Goal: Task Accomplishment & Management: Use online tool/utility

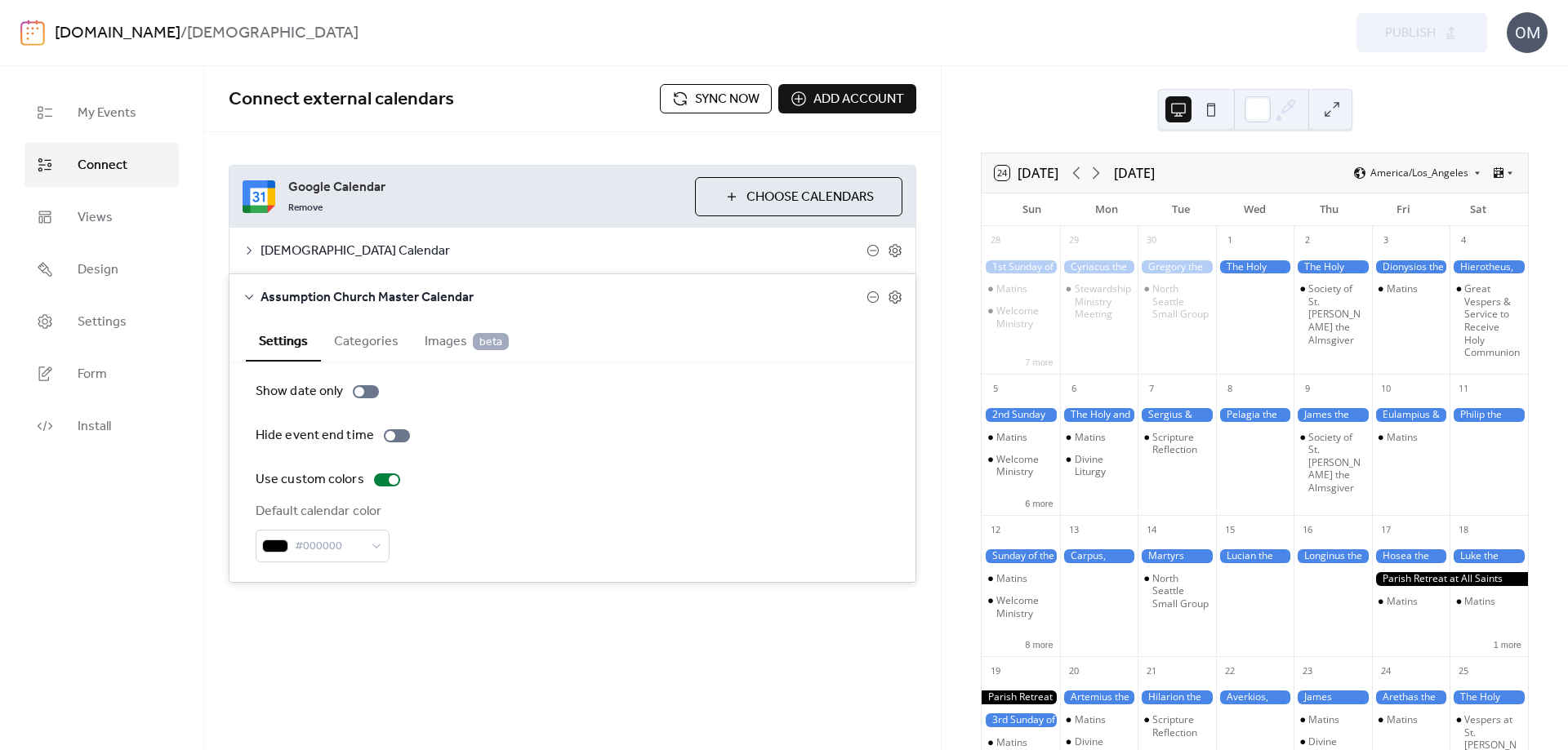
click at [510, 101] on span "Connect external calendars" at bounding box center [444, 99] width 431 height 33
click at [247, 293] on icon at bounding box center [249, 297] width 13 height 13
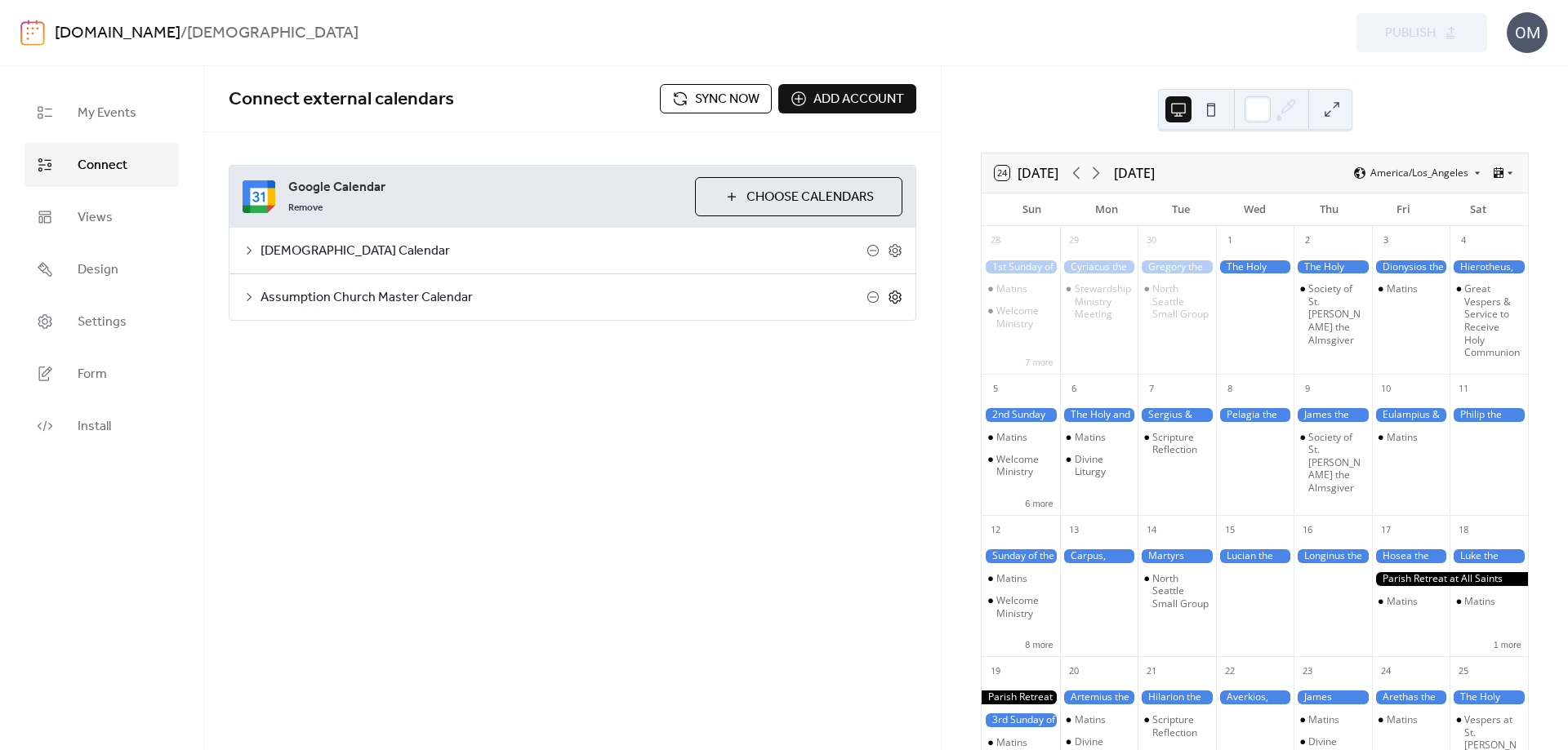
click at [897, 296] on icon at bounding box center [896, 297] width 15 height 15
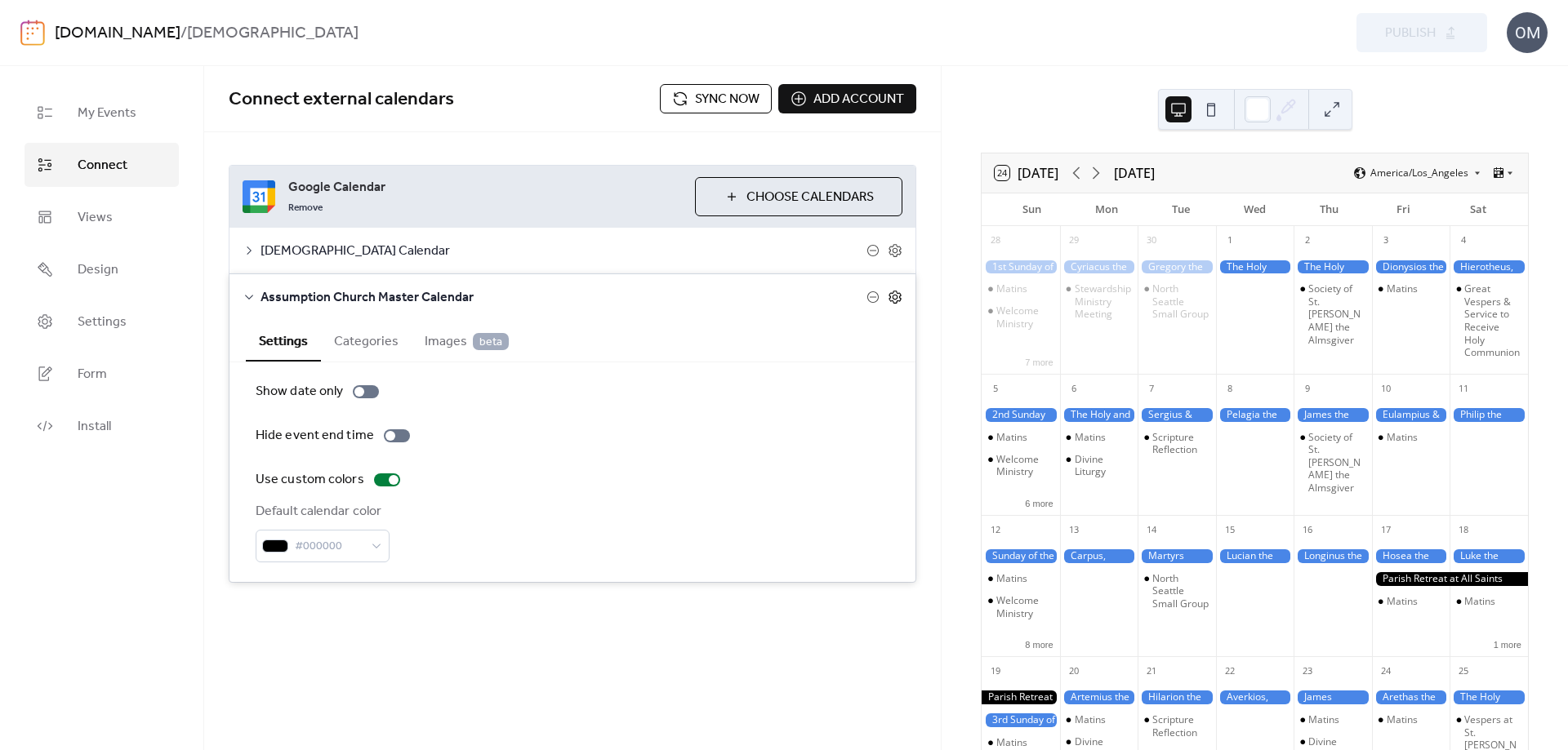
click at [896, 297] on icon at bounding box center [896, 297] width 15 height 15
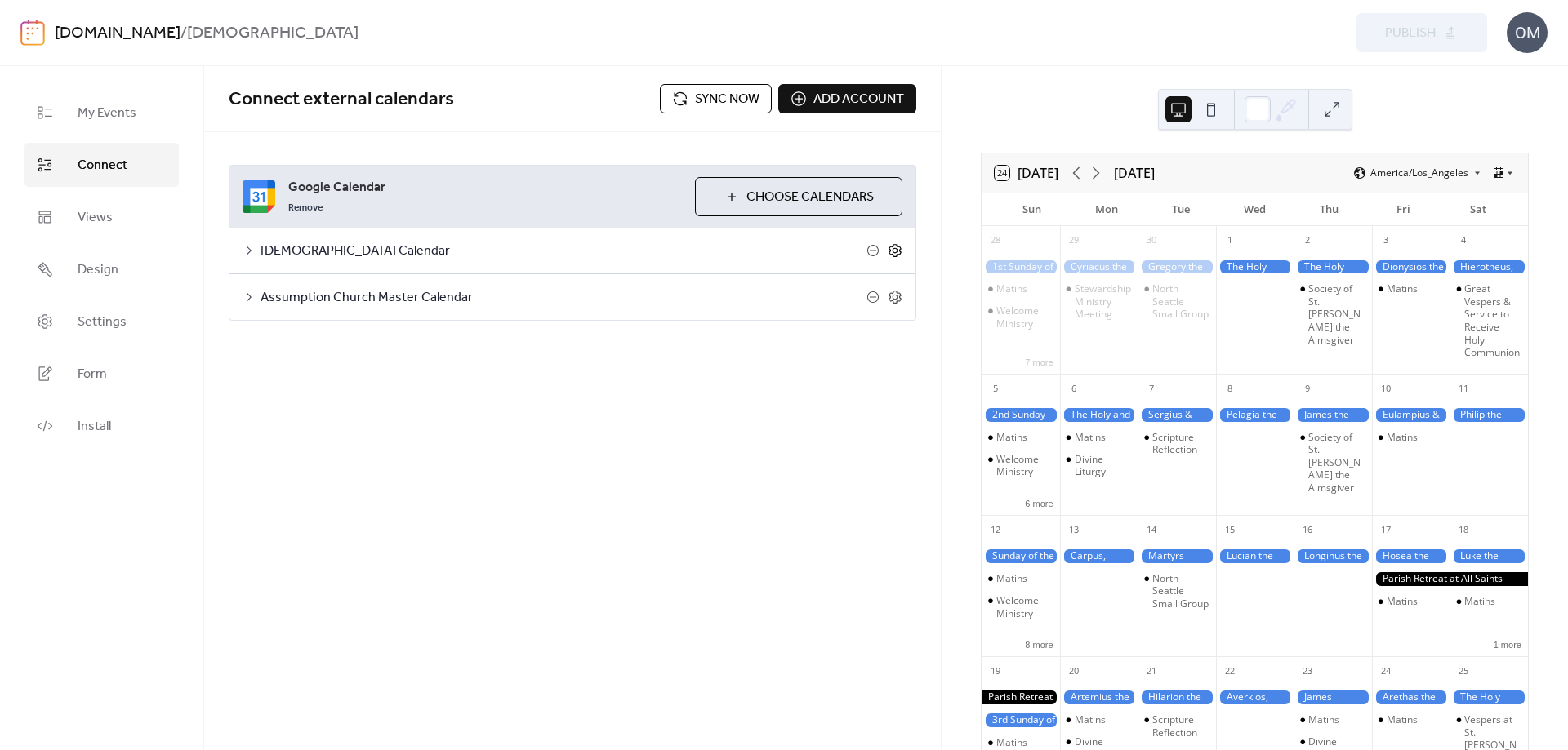
click at [892, 249] on icon at bounding box center [896, 251] width 15 height 15
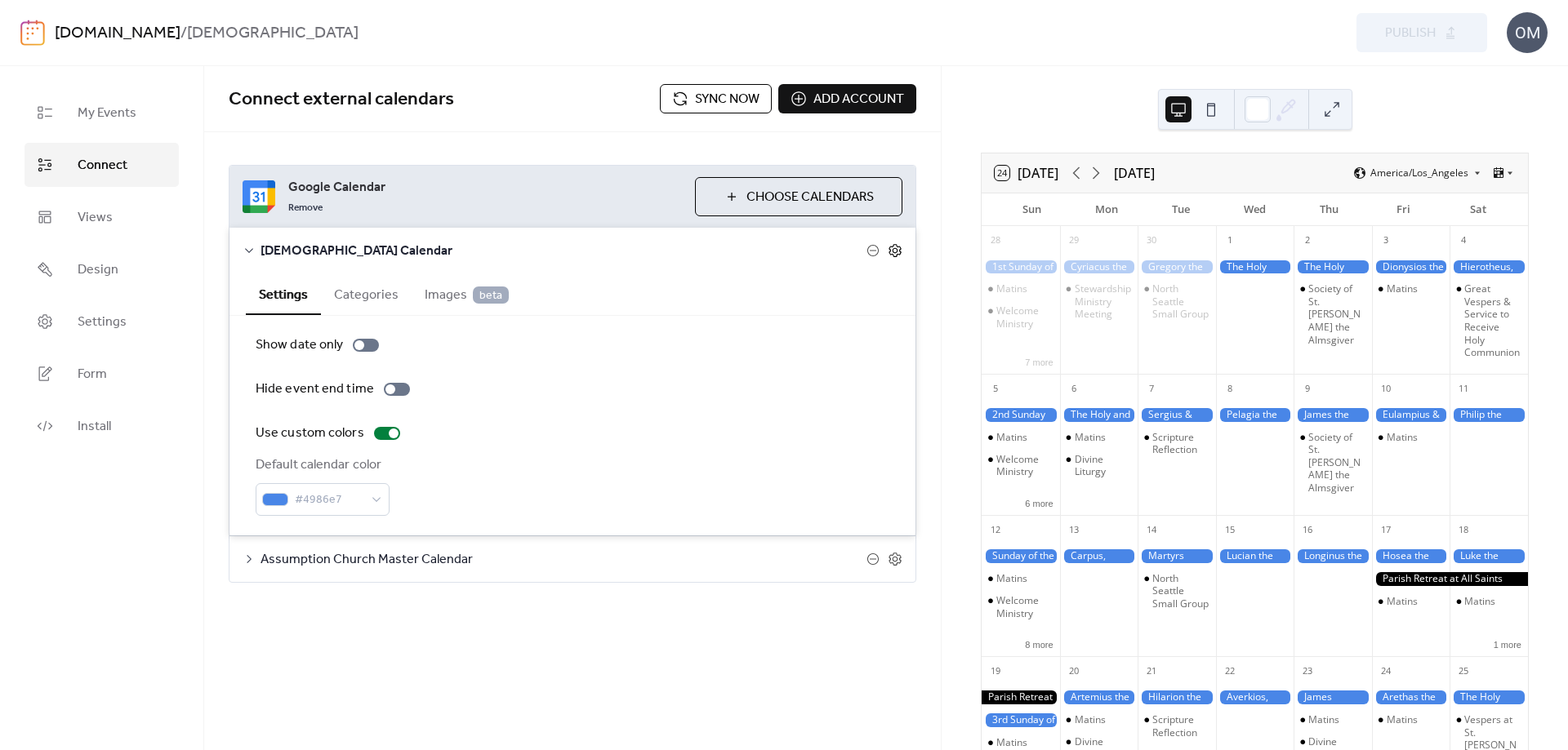
click at [892, 249] on icon at bounding box center [896, 251] width 15 height 15
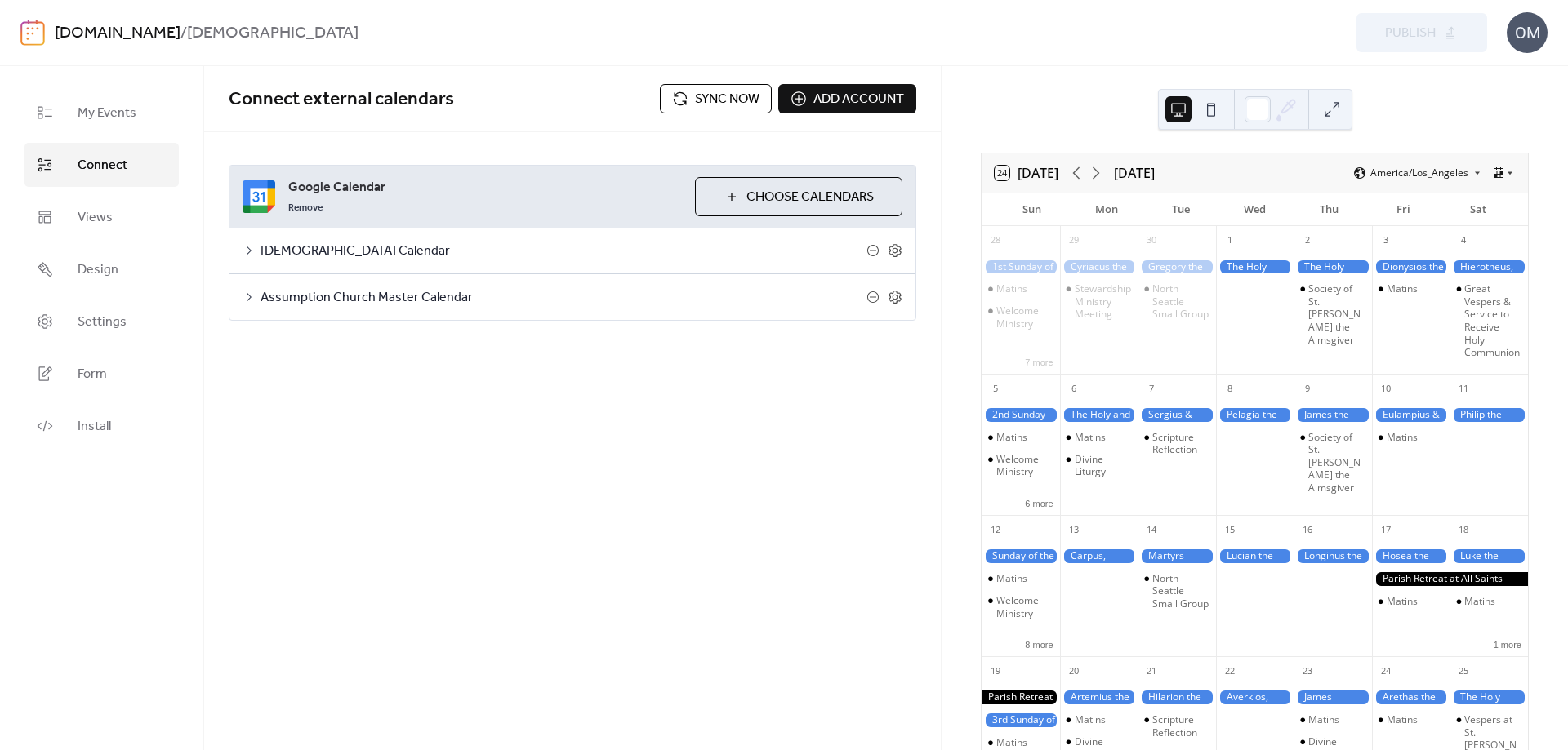
click at [710, 97] on span "Sync now" at bounding box center [727, 99] width 65 height 19
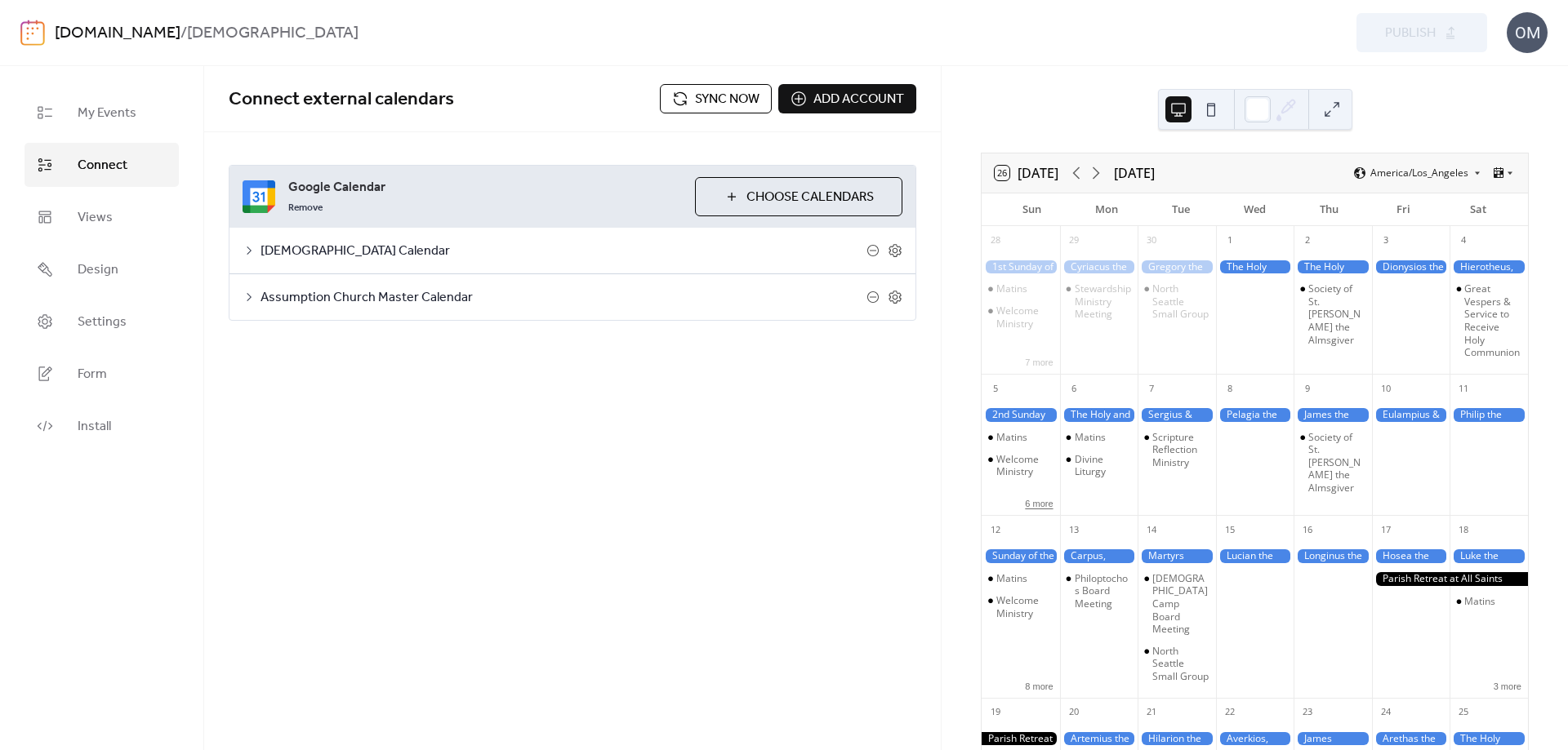
click at [1057, 509] on button "6 more" at bounding box center [1039, 503] width 41 height 14
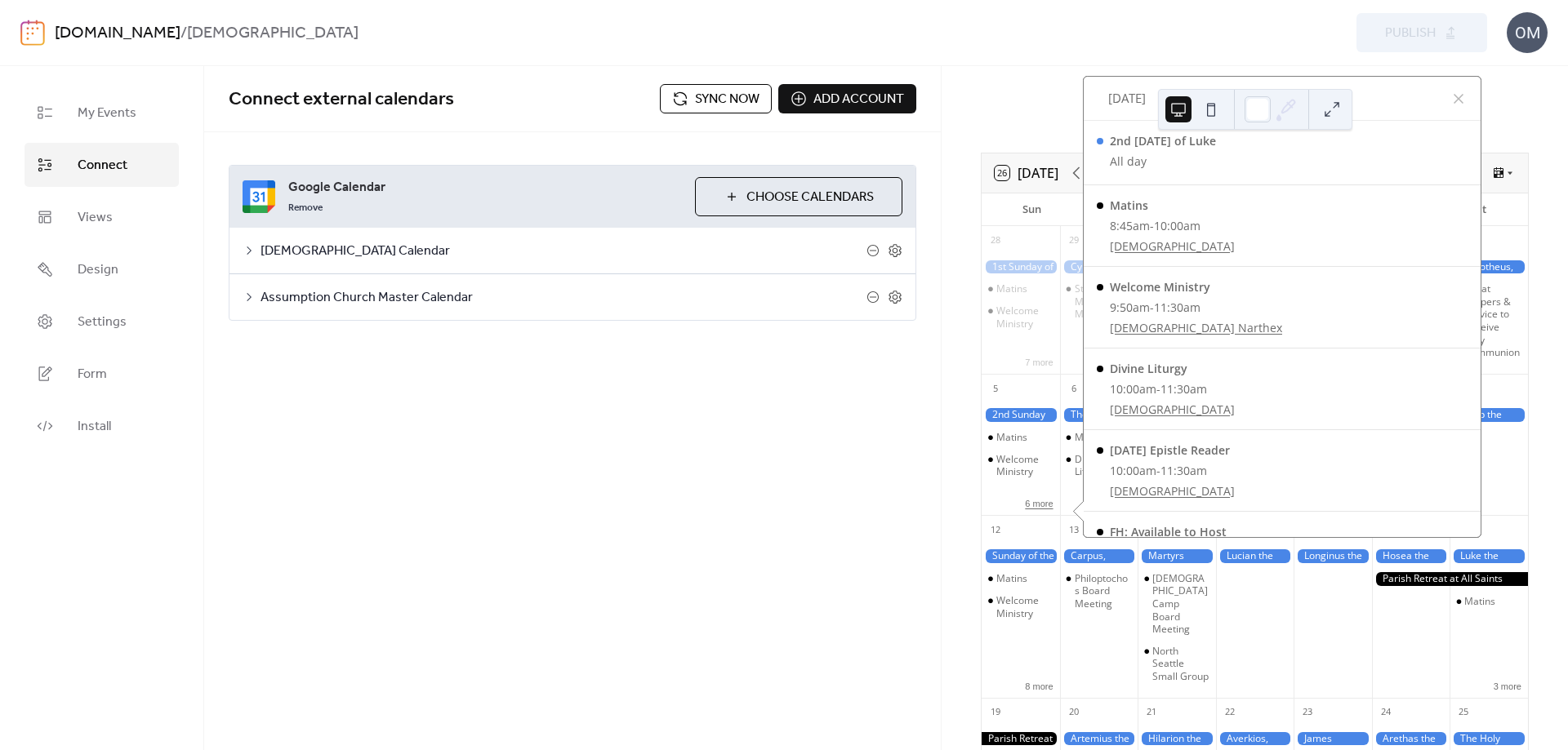
click at [1057, 509] on button "6 more" at bounding box center [1039, 503] width 41 height 14
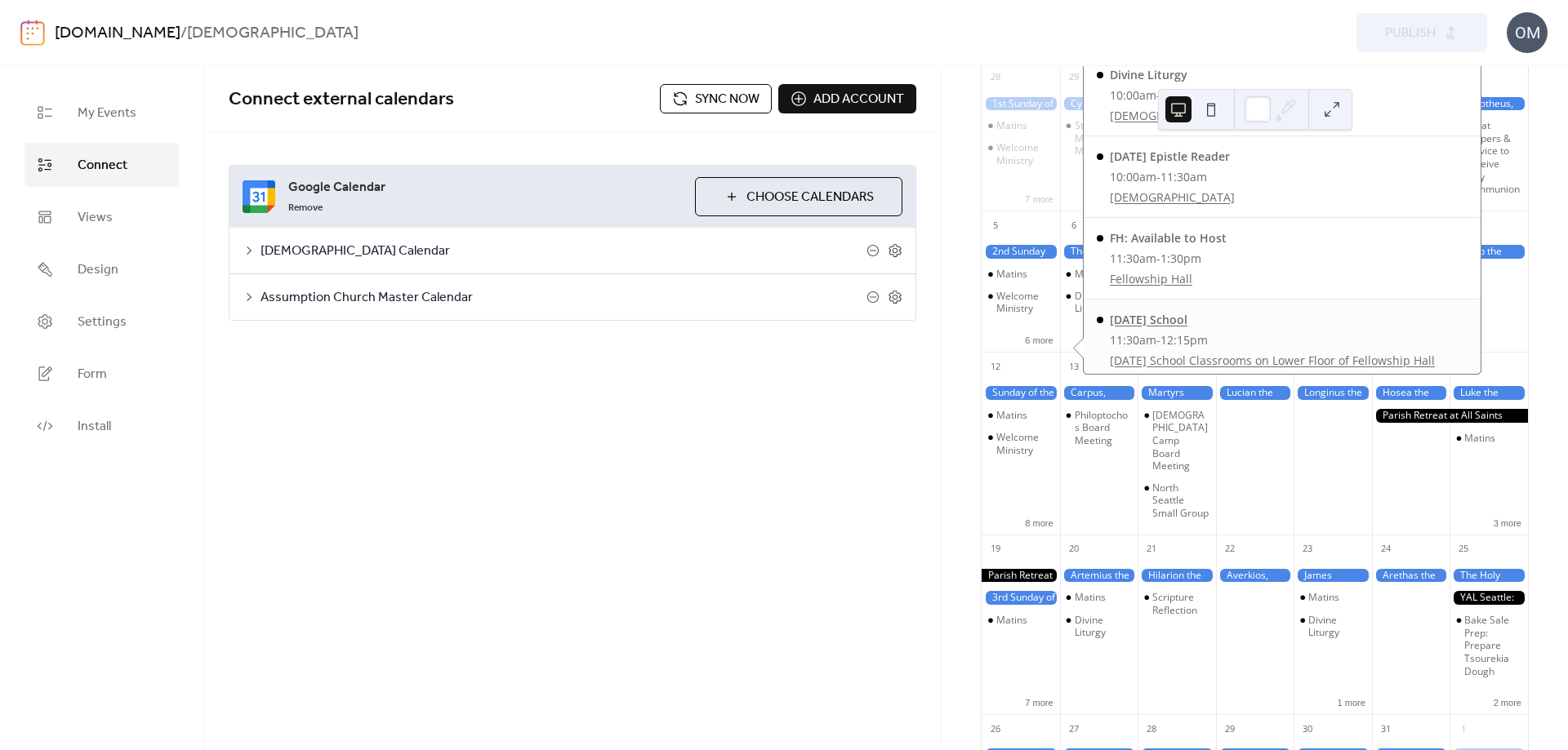
scroll to position [55, 0]
click at [876, 440] on div "Connect external calendars Sync now Add account Google Calendar Remove Choose C…" at bounding box center [572, 408] width 737 height 684
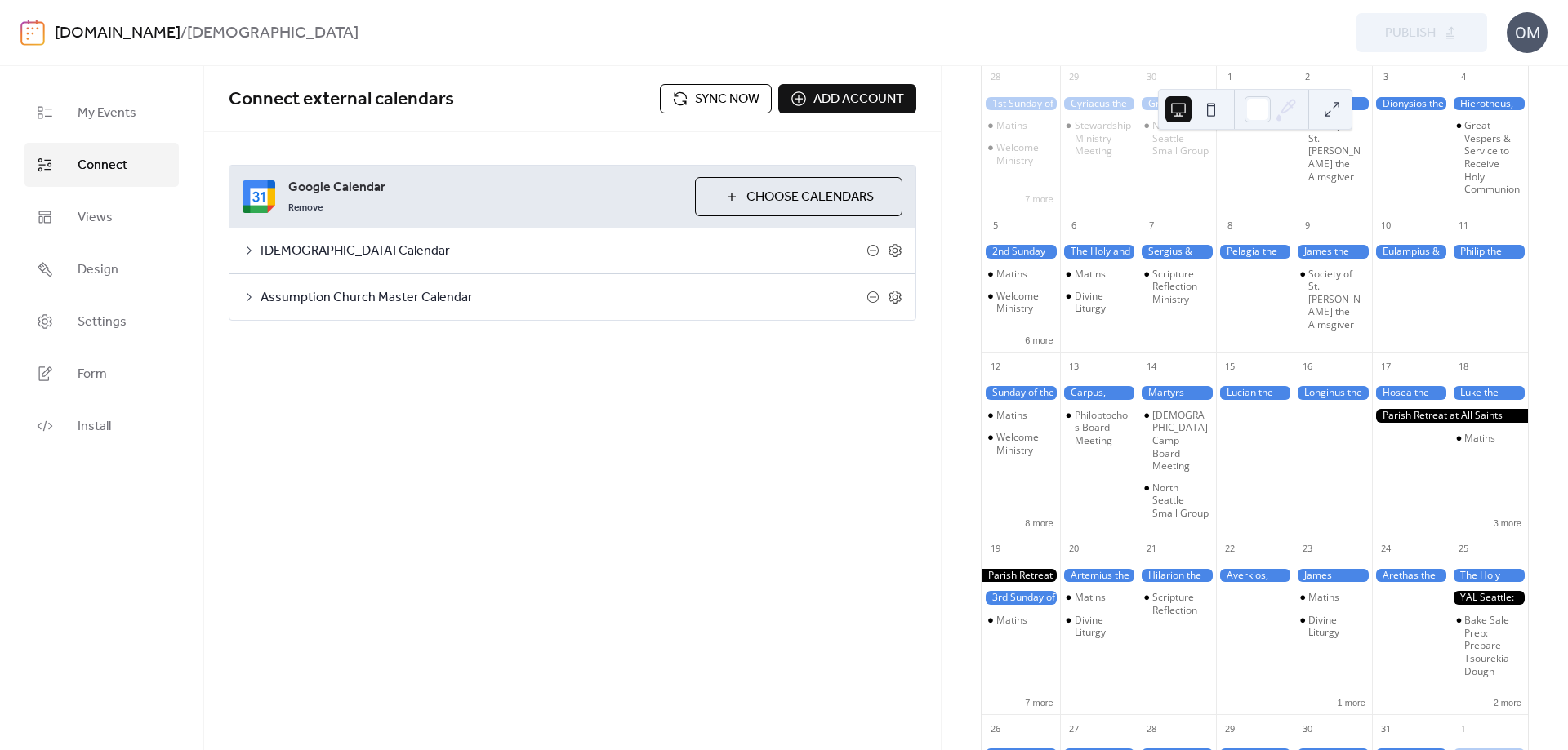
click at [957, 30] on div "Preview Publish" at bounding box center [1175, 33] width 625 height 39
click at [1211, 112] on button at bounding box center [1211, 109] width 26 height 26
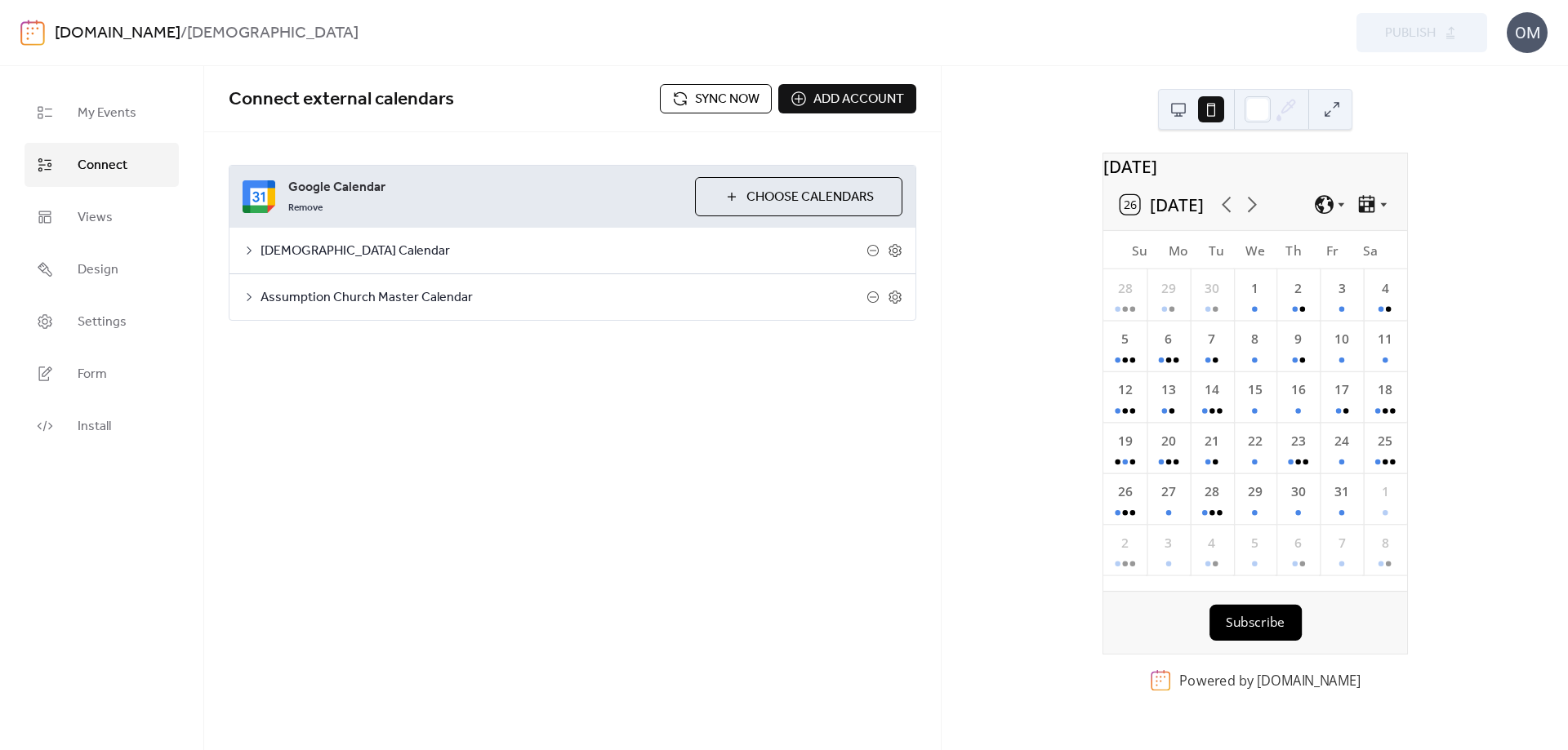
scroll to position [0, 0]
click at [1179, 108] on button at bounding box center [1179, 109] width 26 height 26
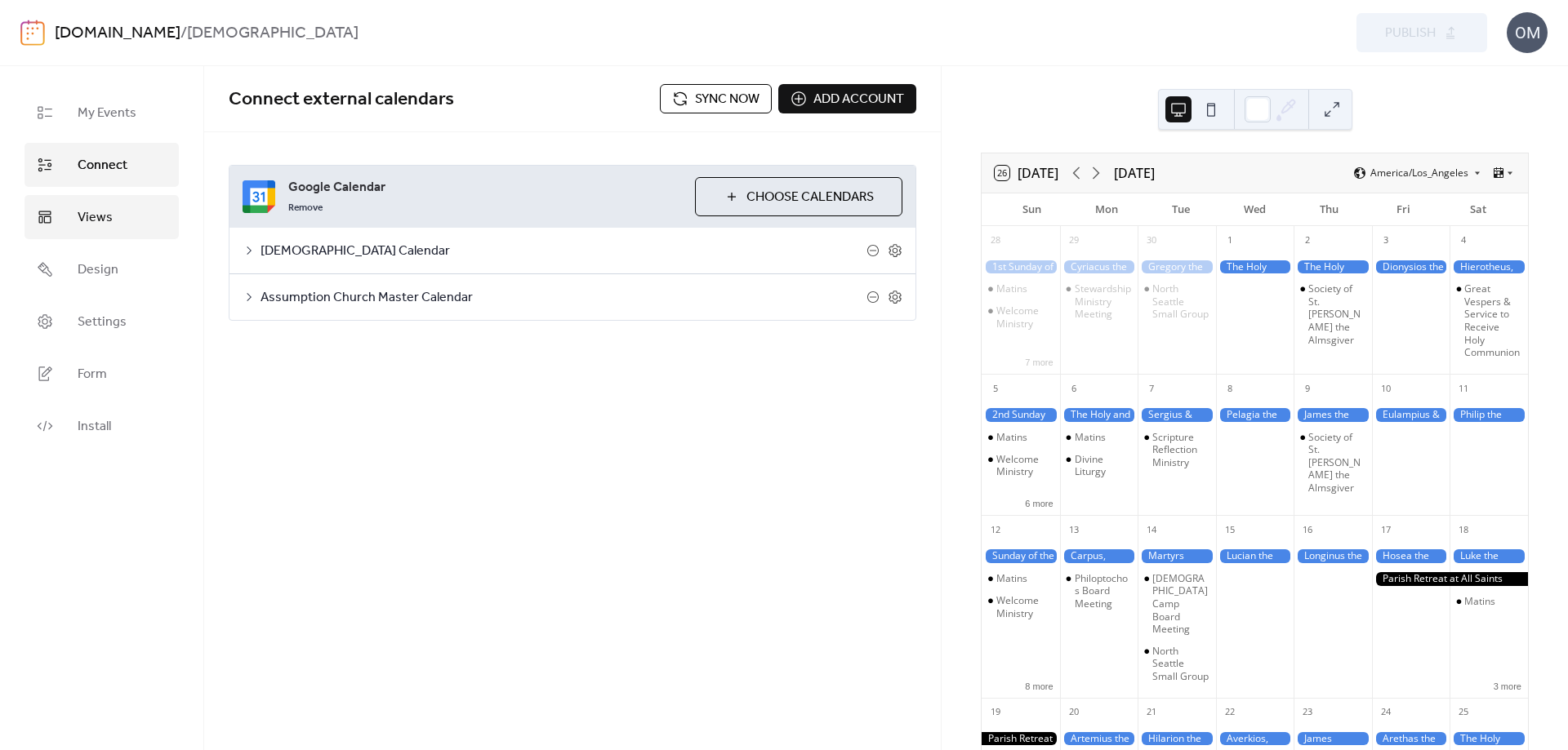
click at [94, 217] on span "Views" at bounding box center [95, 217] width 35 height 19
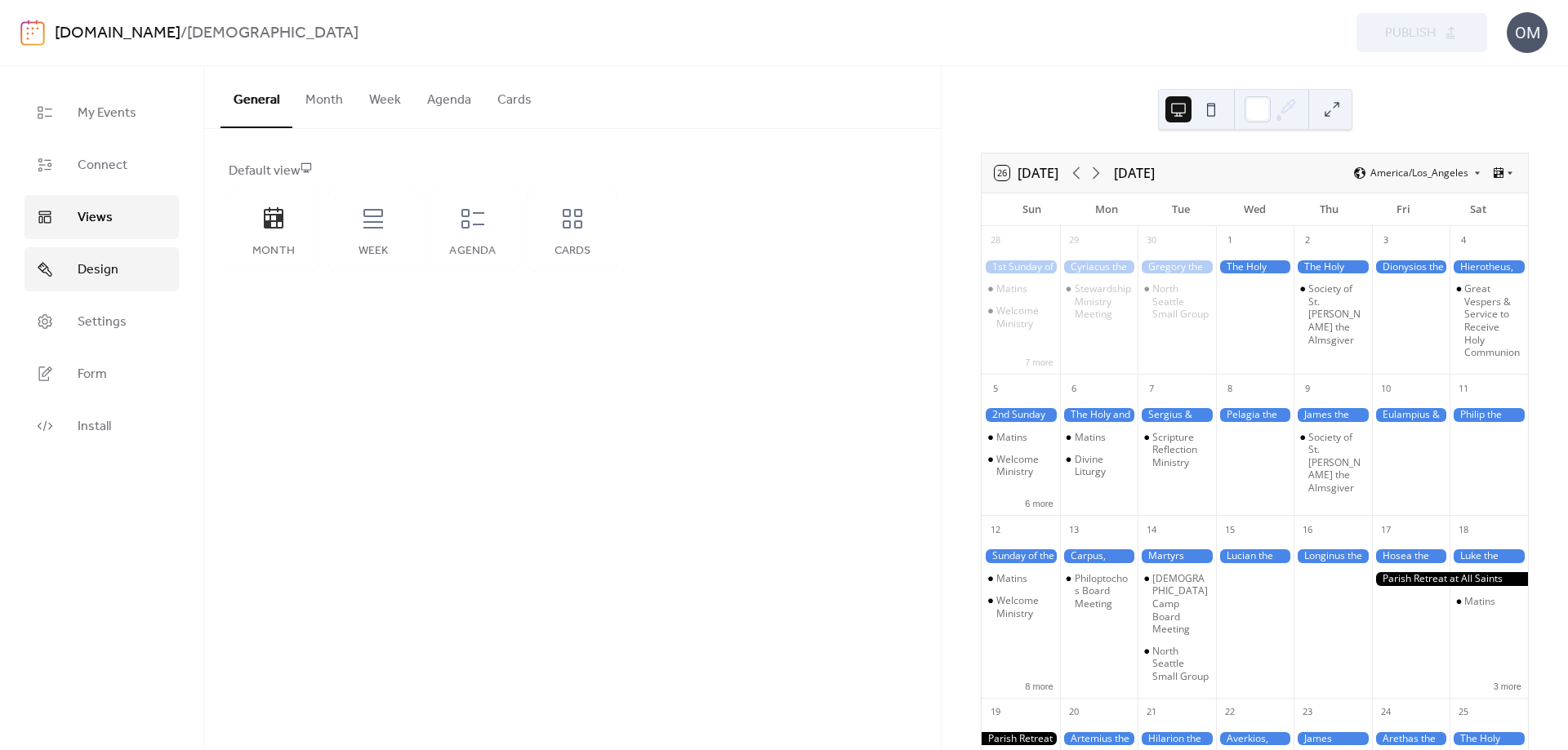
click at [103, 264] on span "Design" at bounding box center [97, 269] width 41 height 19
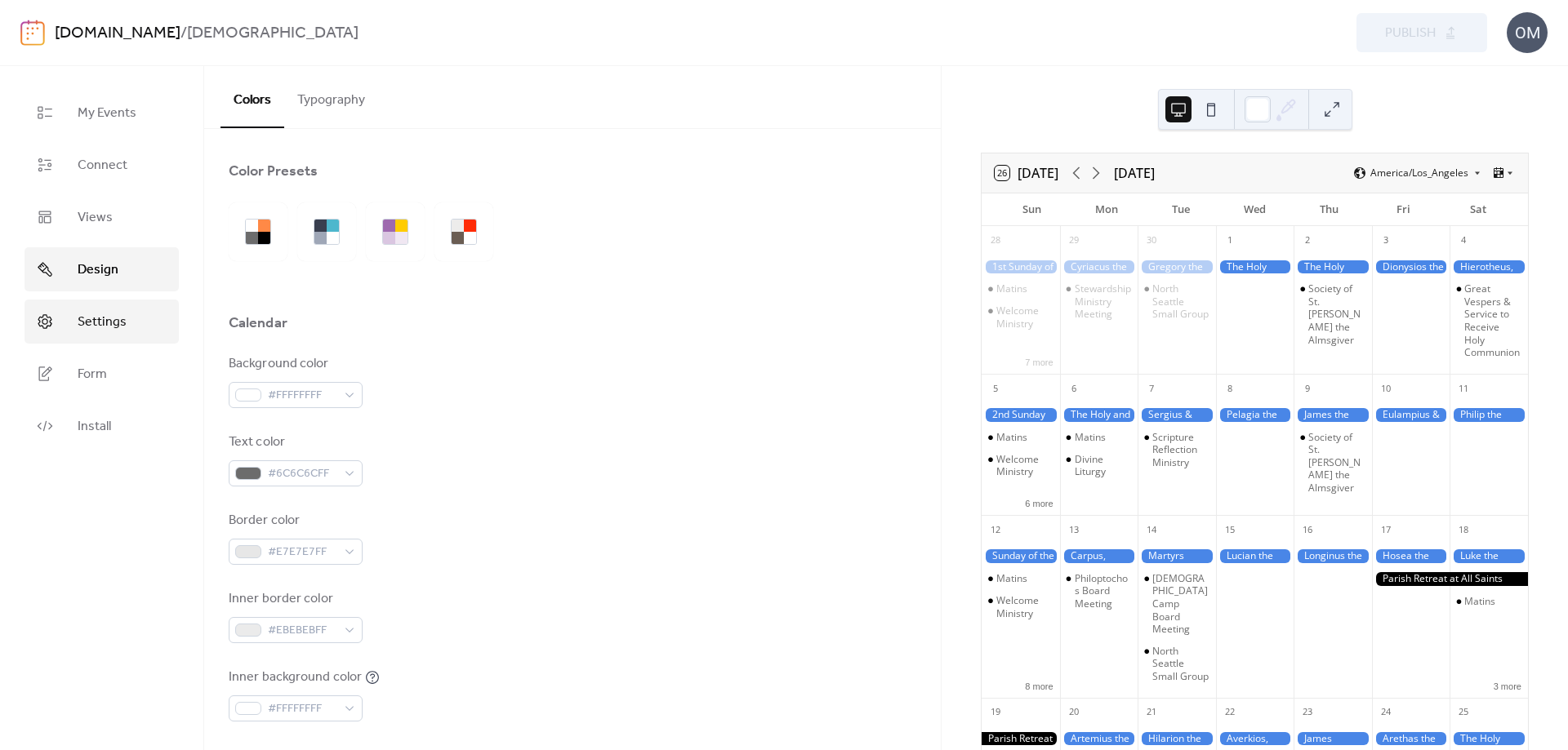
click at [104, 323] on span "Settings" at bounding box center [102, 322] width 49 height 19
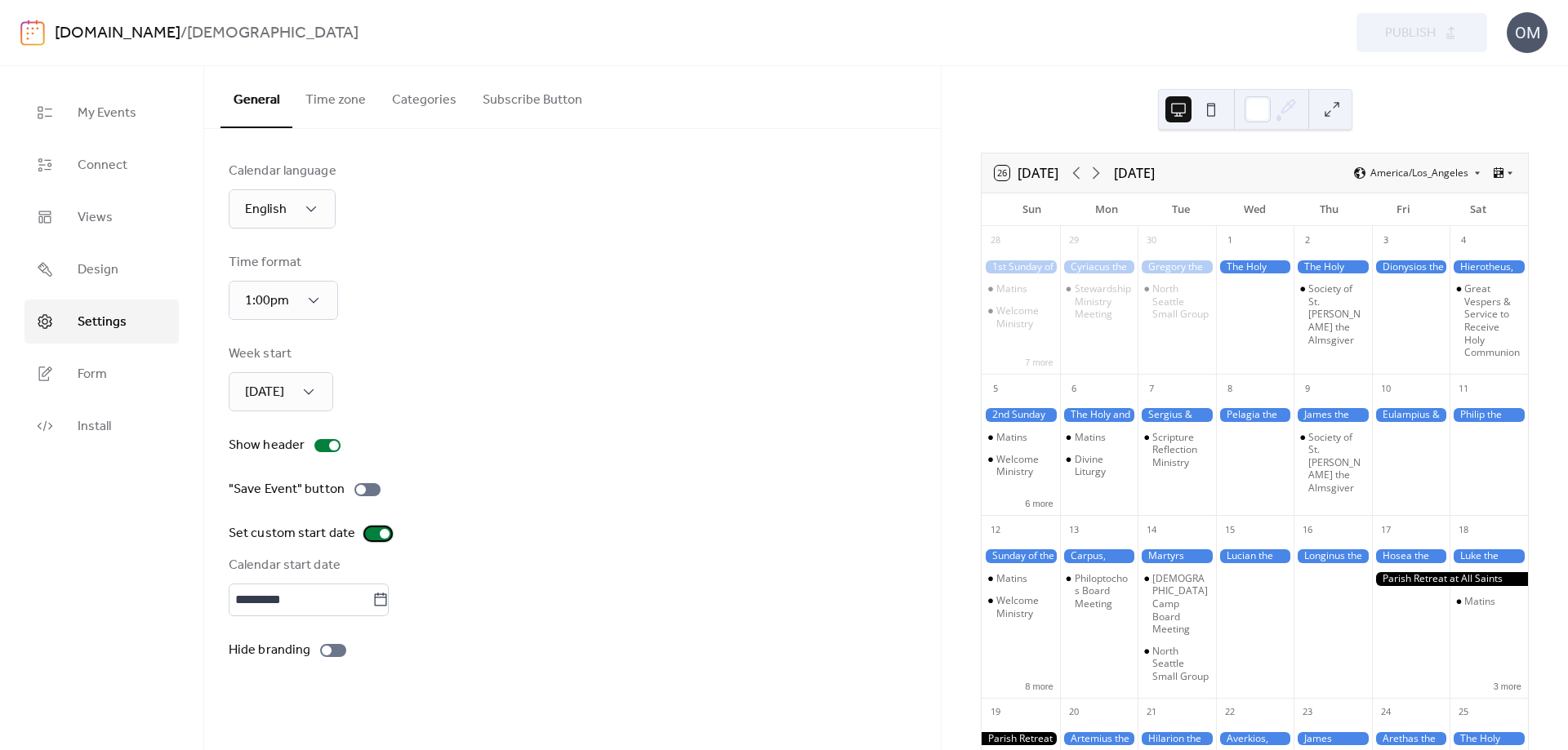
click at [380, 535] on div at bounding box center [385, 534] width 10 height 10
click at [367, 533] on div at bounding box center [372, 534] width 10 height 10
click at [111, 165] on span "Connect" at bounding box center [102, 165] width 50 height 19
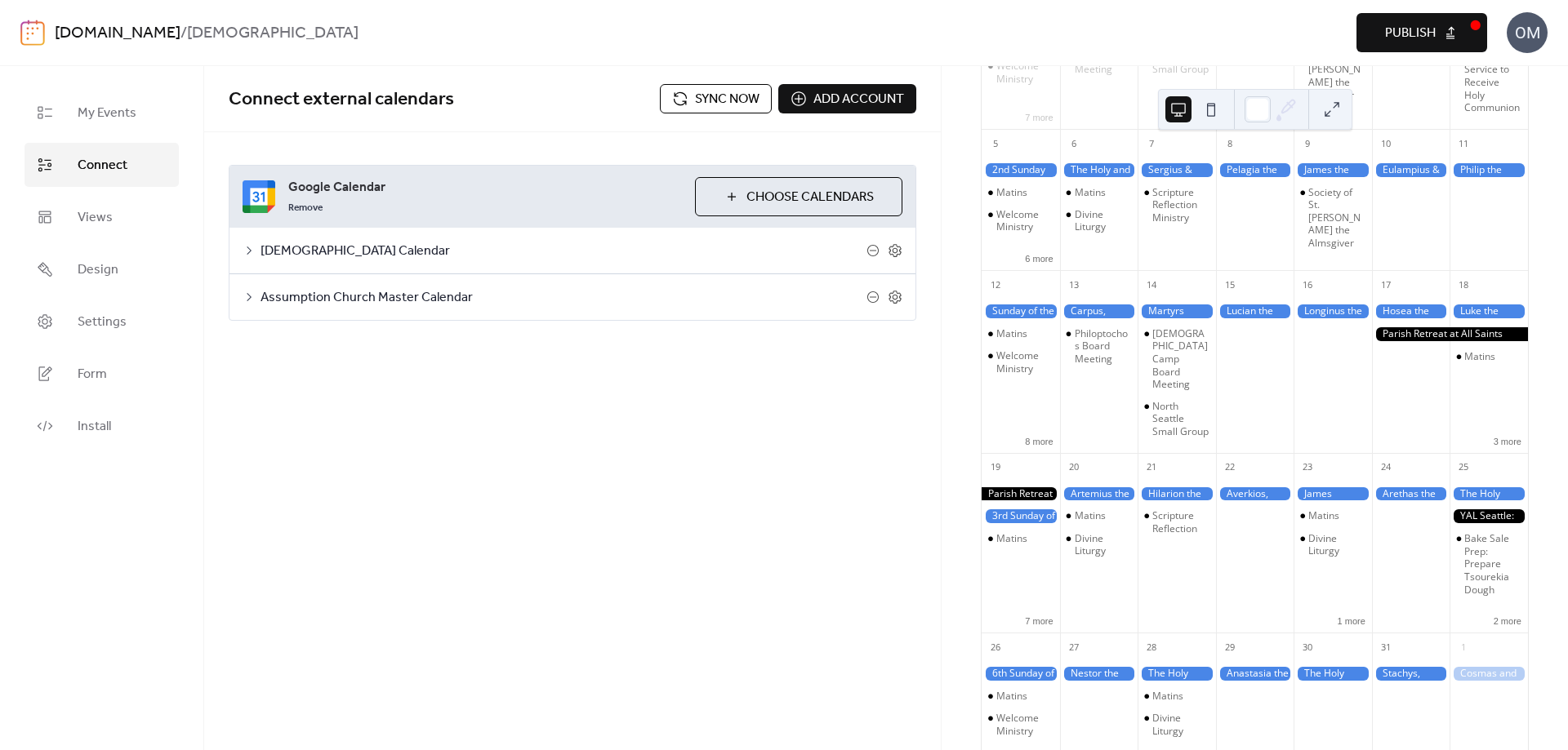
scroll to position [81, 0]
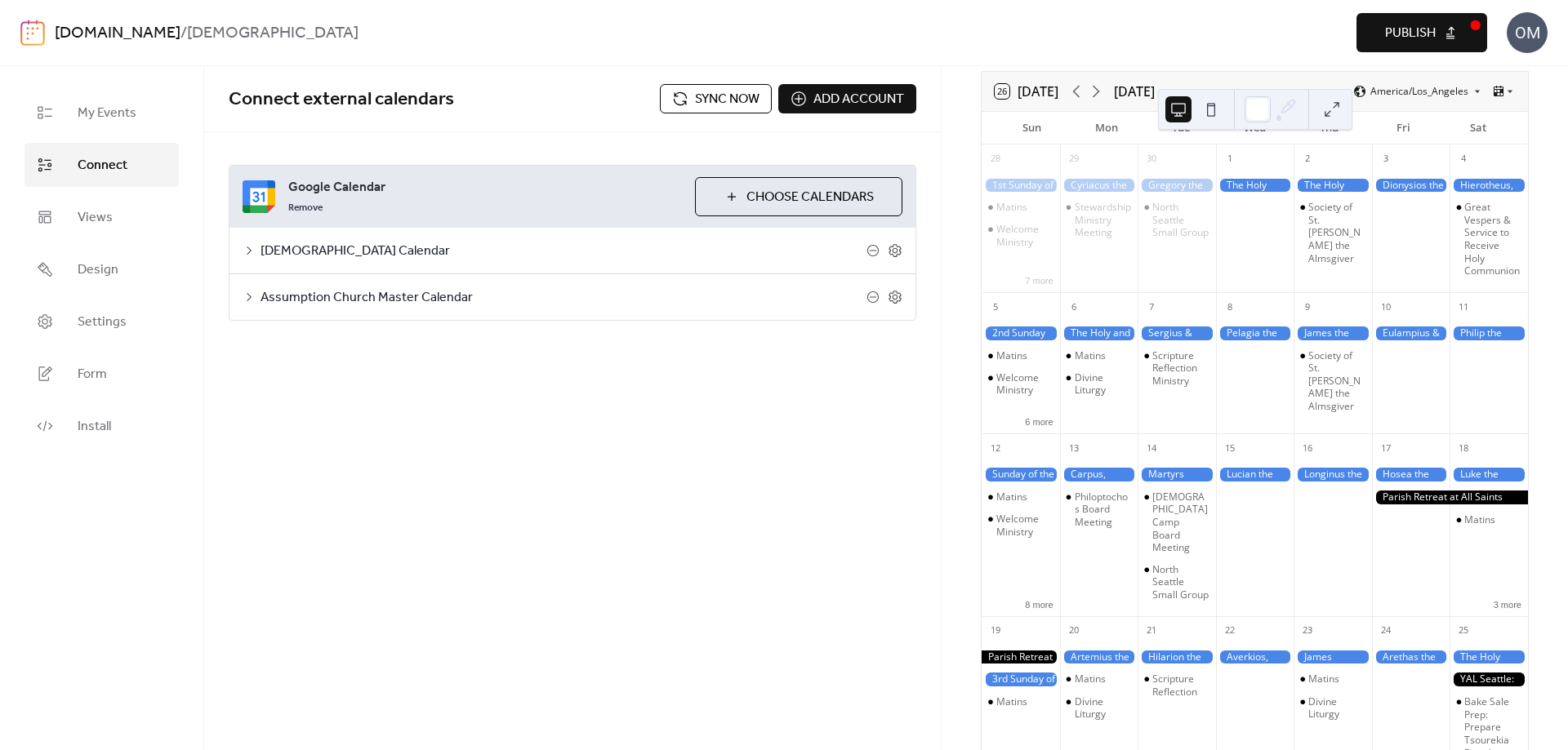
click at [1429, 34] on span "Publish" at bounding box center [1410, 33] width 50 height 19
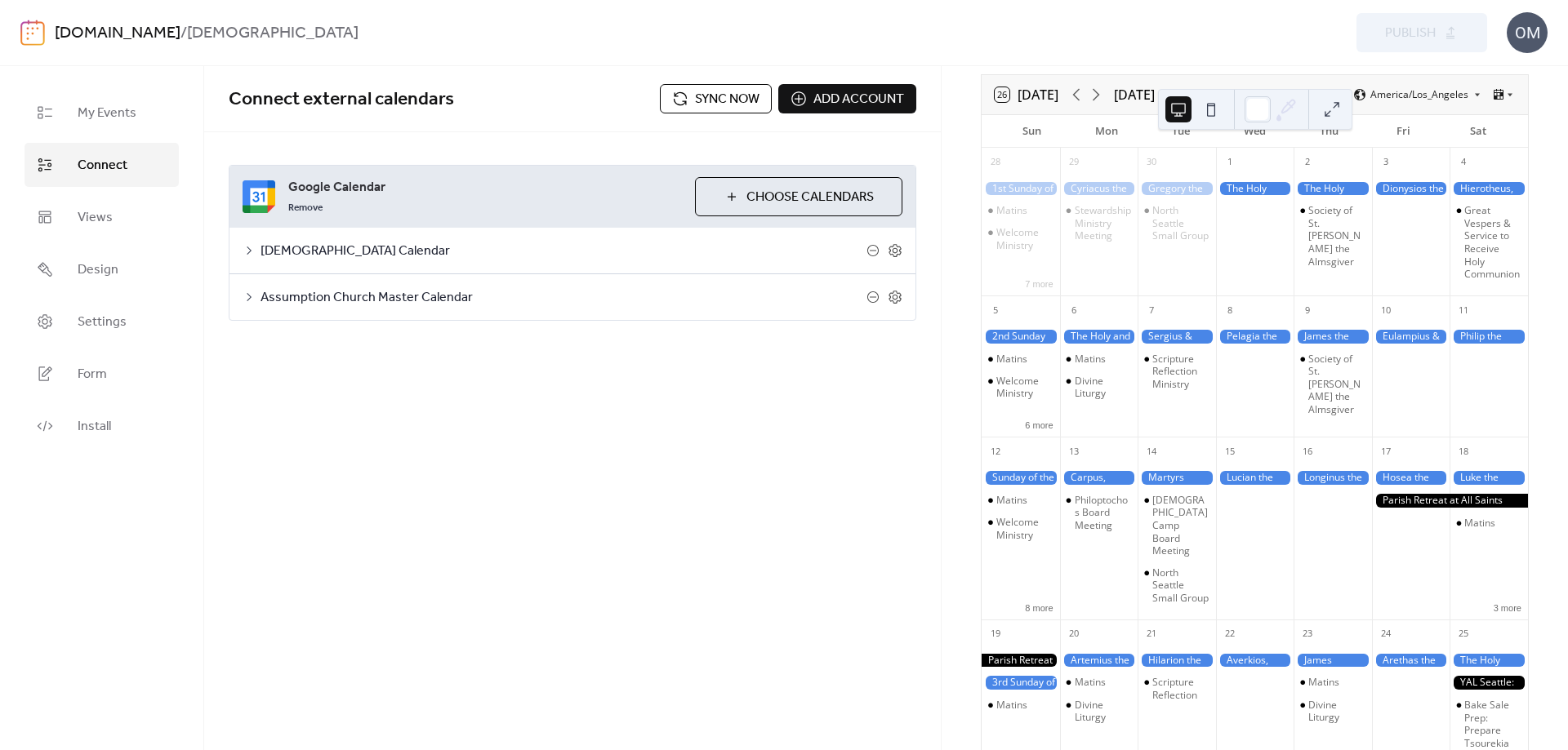
scroll to position [0, 0]
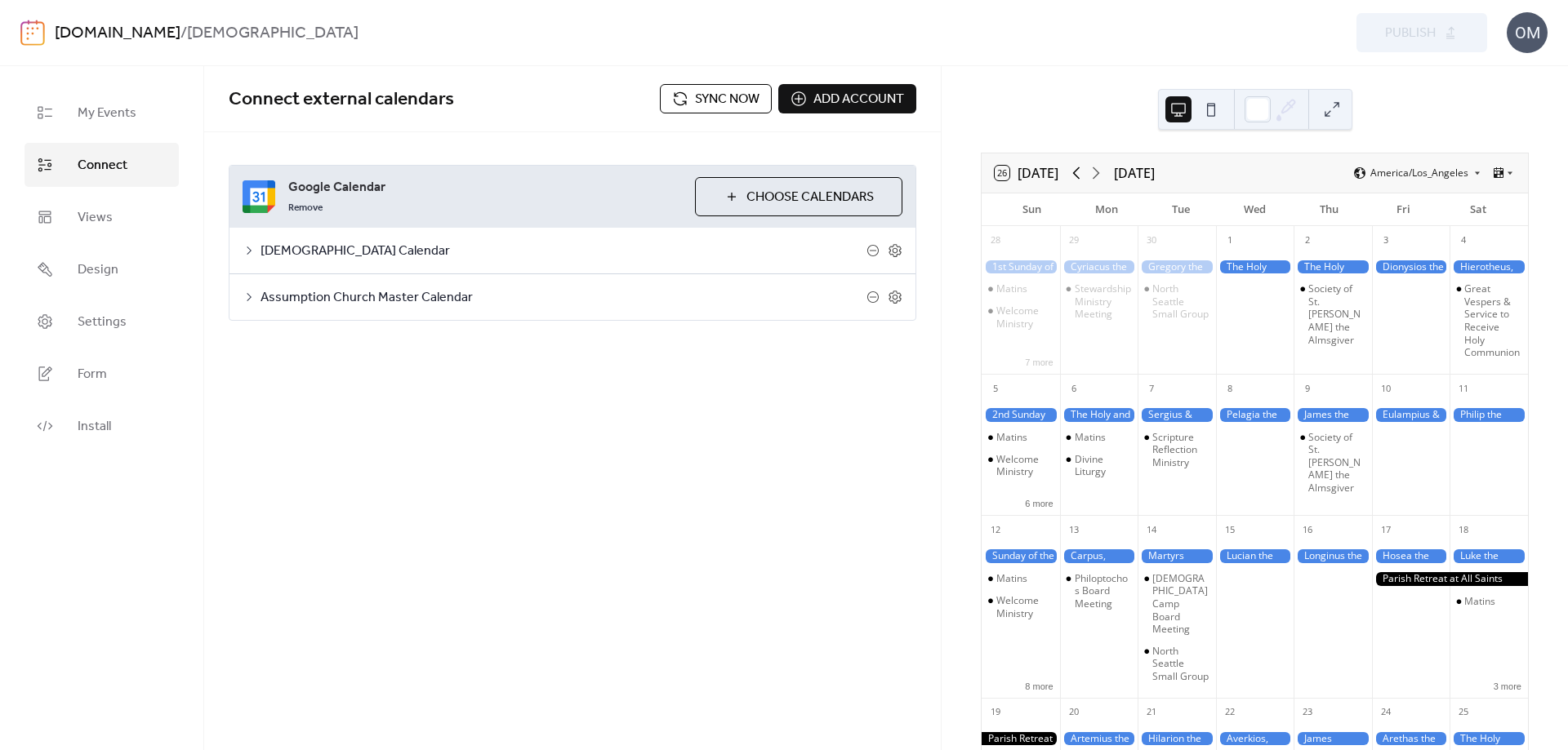
click at [1079, 169] on icon at bounding box center [1076, 173] width 19 height 19
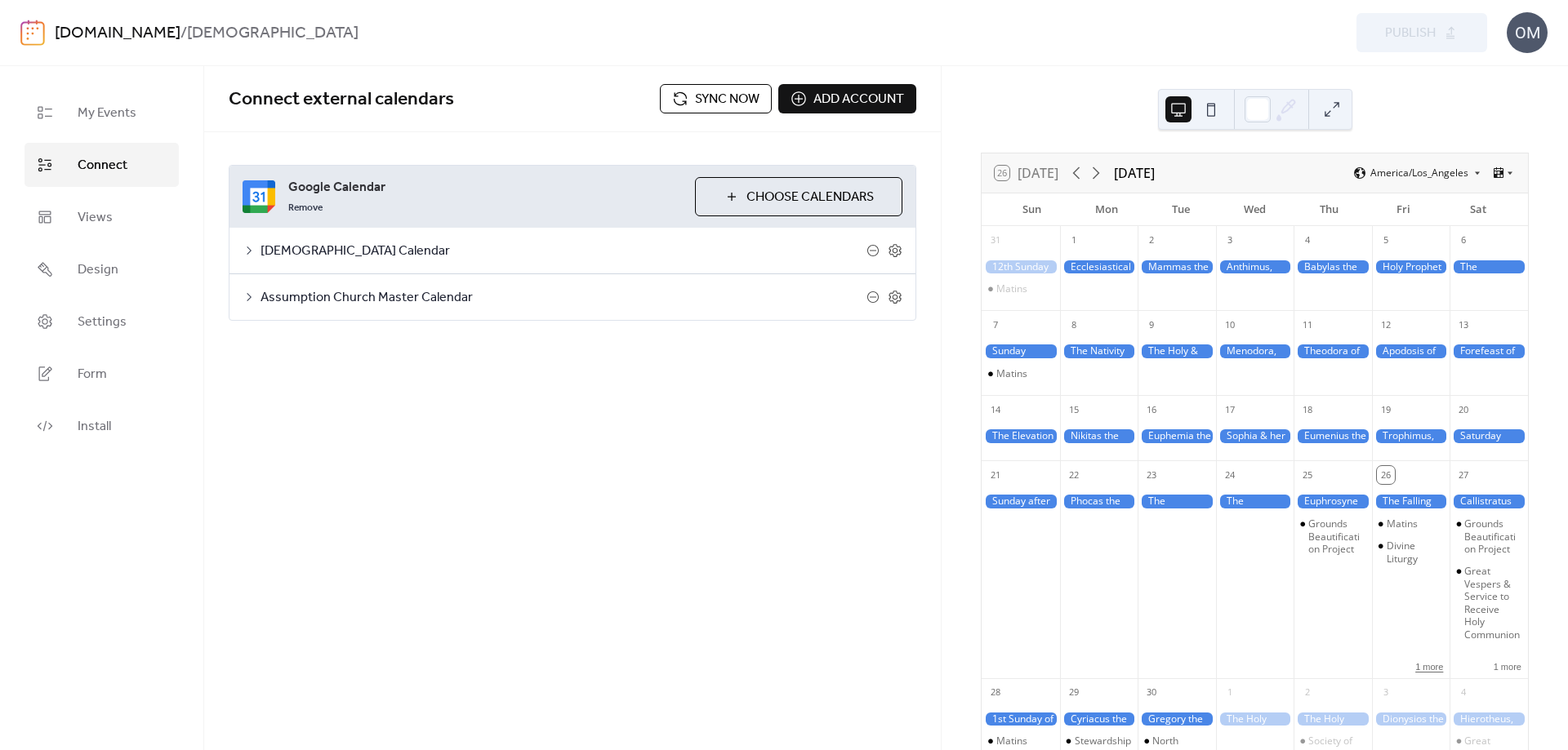
click at [1428, 673] on button "1 more" at bounding box center [1429, 665] width 41 height 14
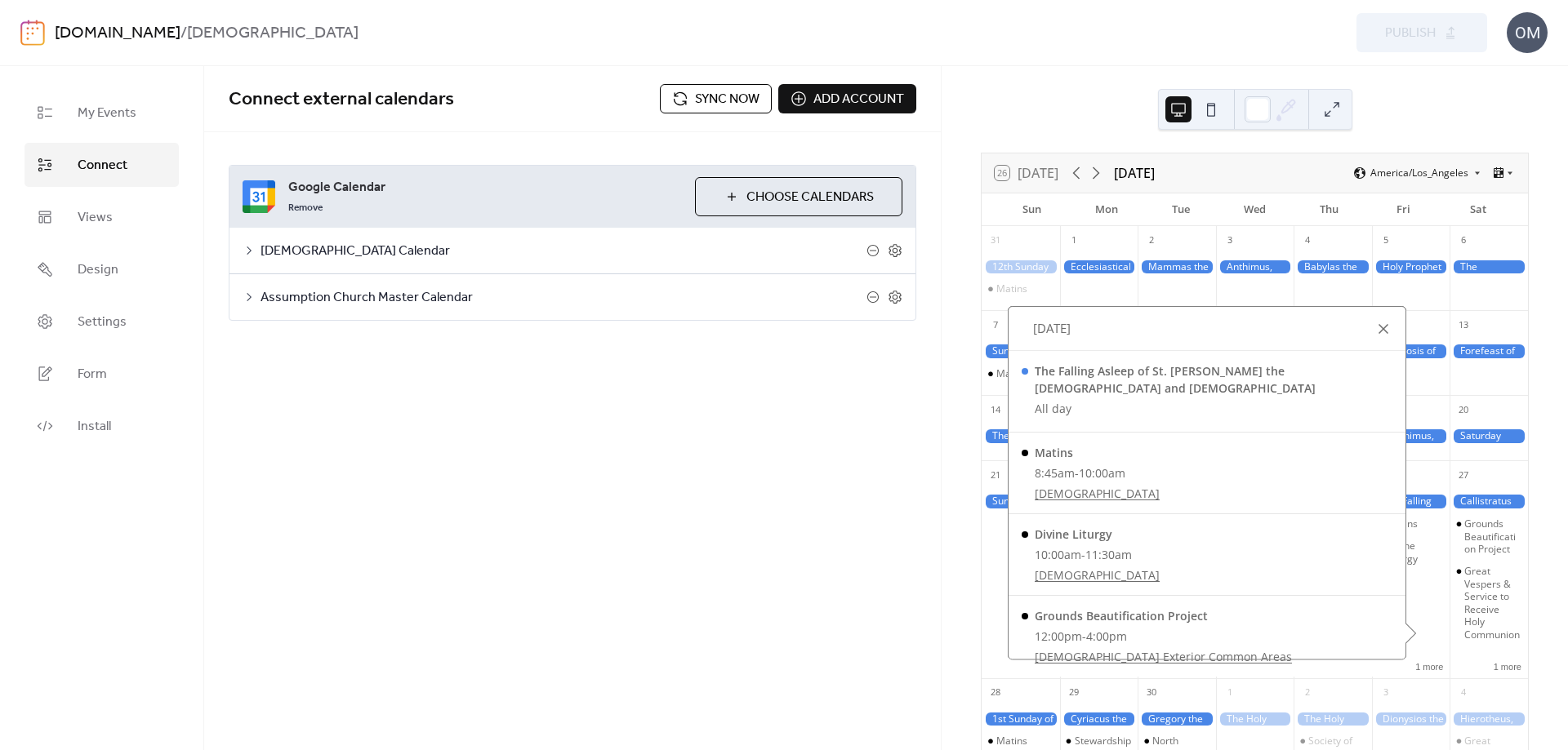
click at [1383, 339] on div at bounding box center [1383, 328] width 19 height 19
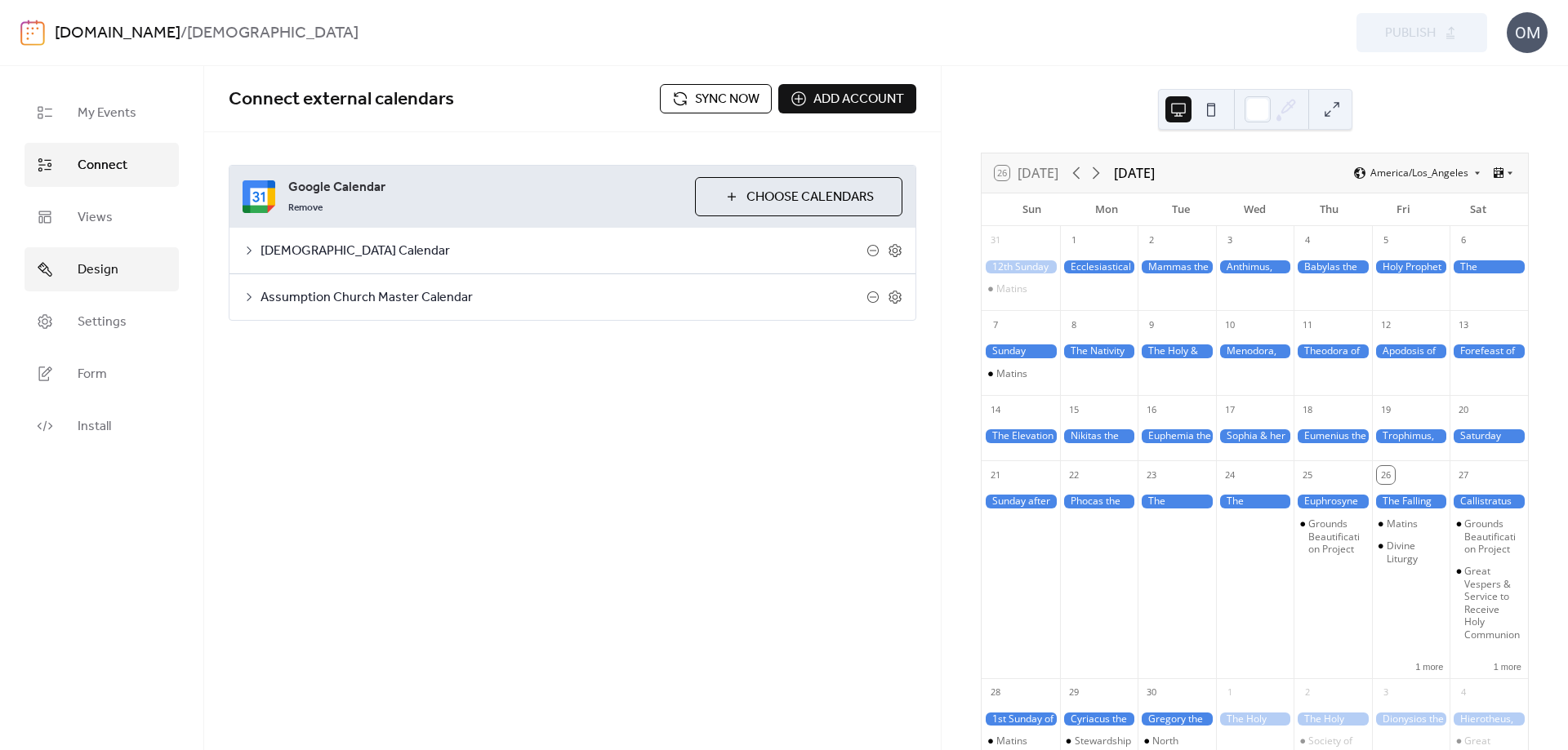
click at [107, 273] on span "Design" at bounding box center [97, 269] width 41 height 19
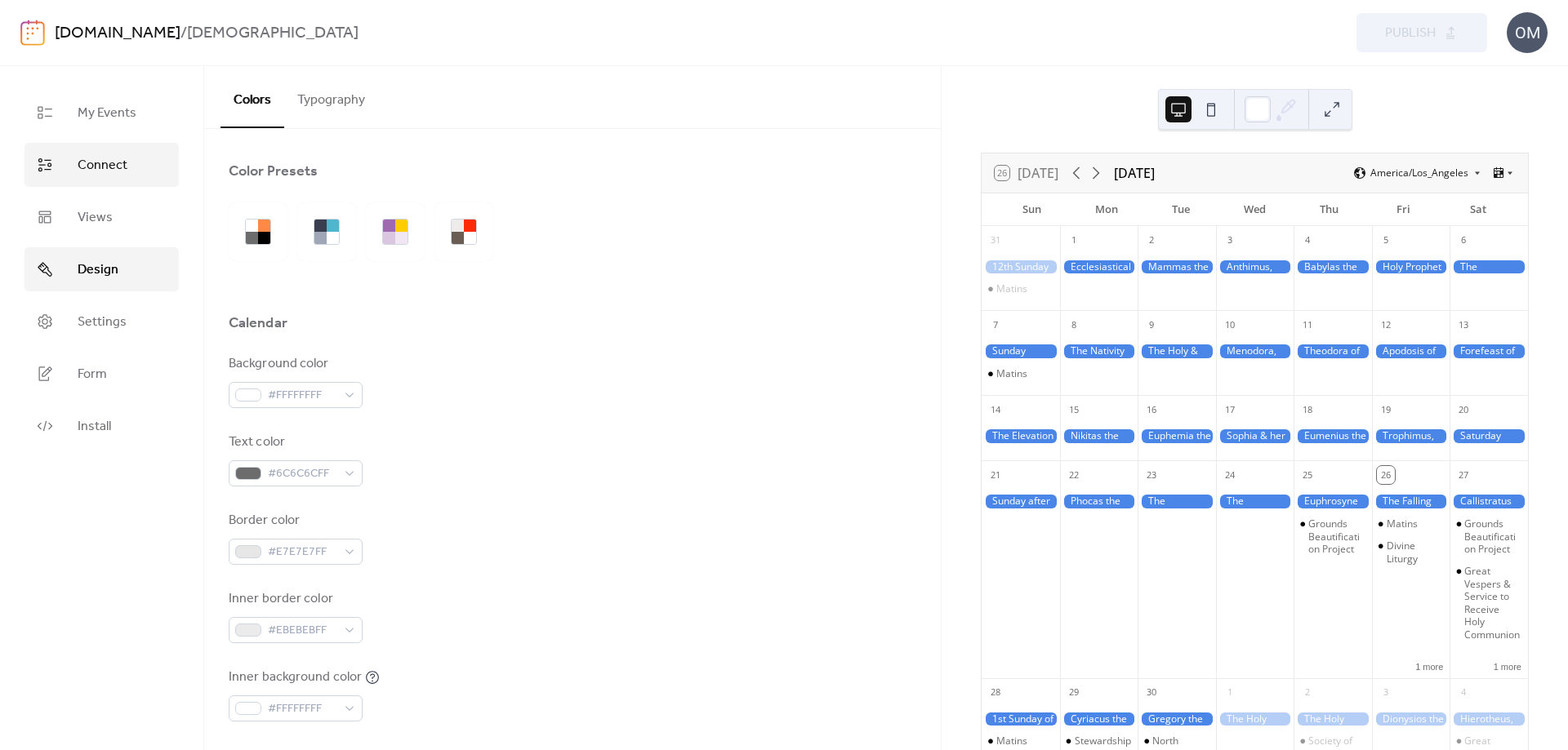
click at [102, 165] on span "Connect" at bounding box center [102, 165] width 50 height 19
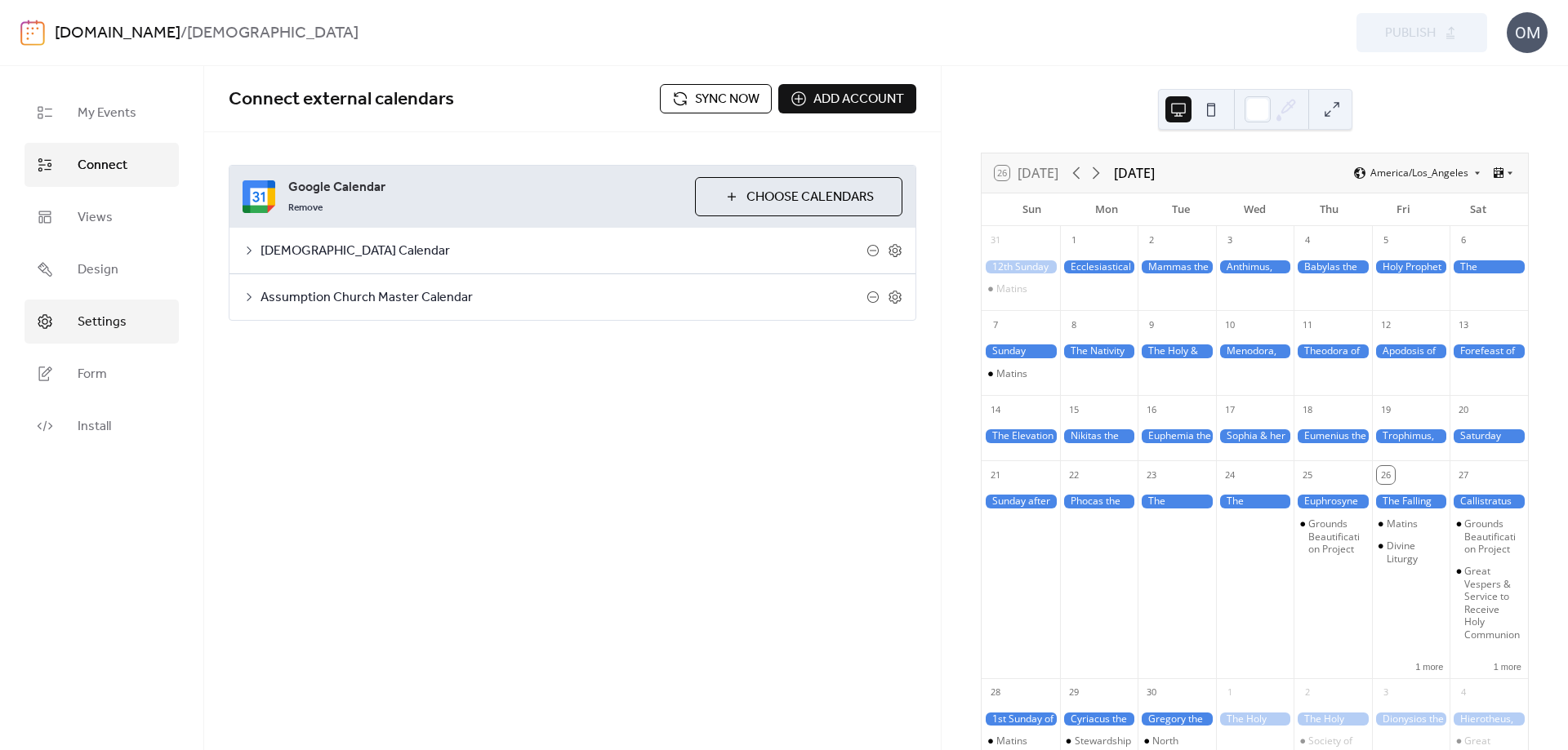
click at [96, 318] on span "Settings" at bounding box center [102, 322] width 49 height 19
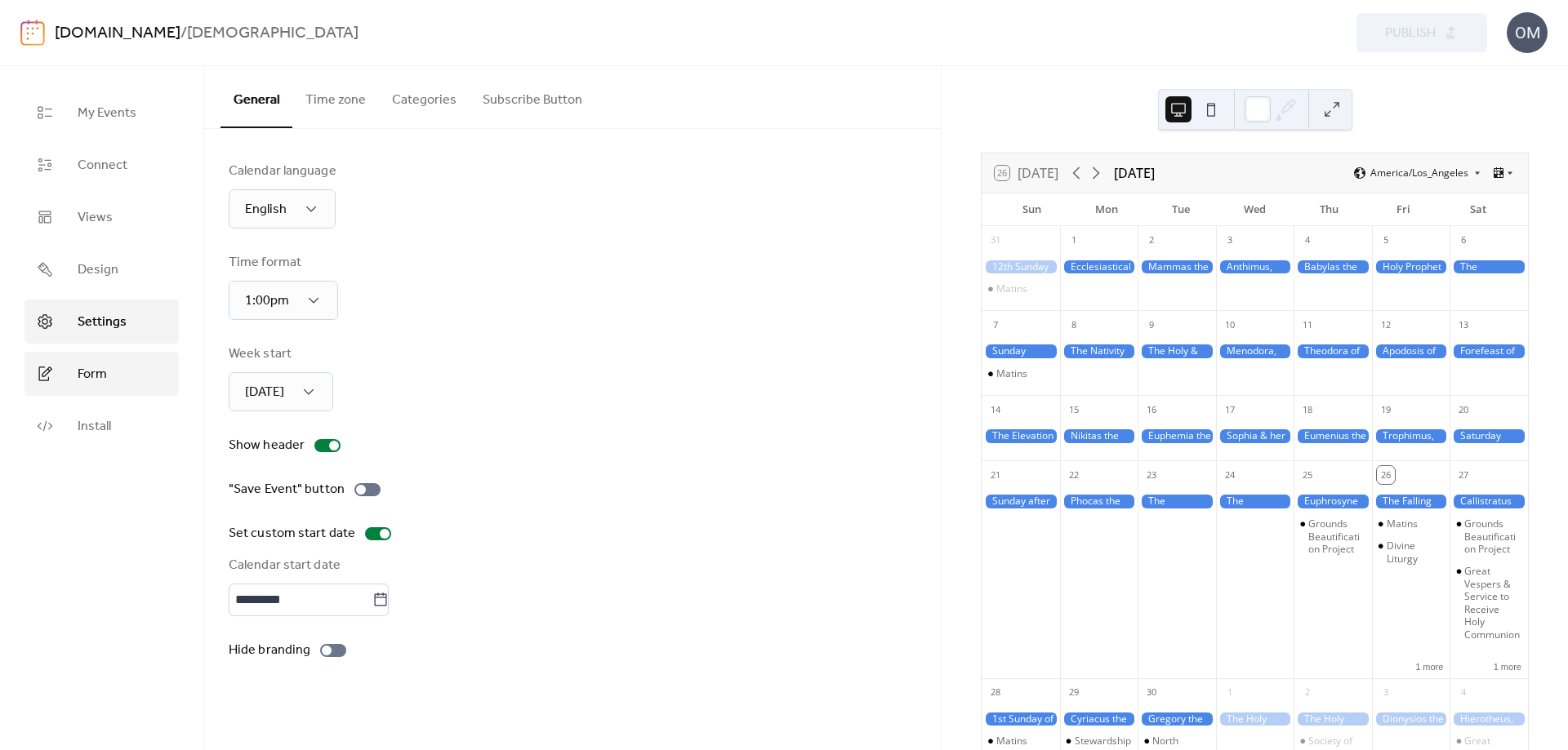
click at [84, 376] on span "Form" at bounding box center [91, 374] width 29 height 19
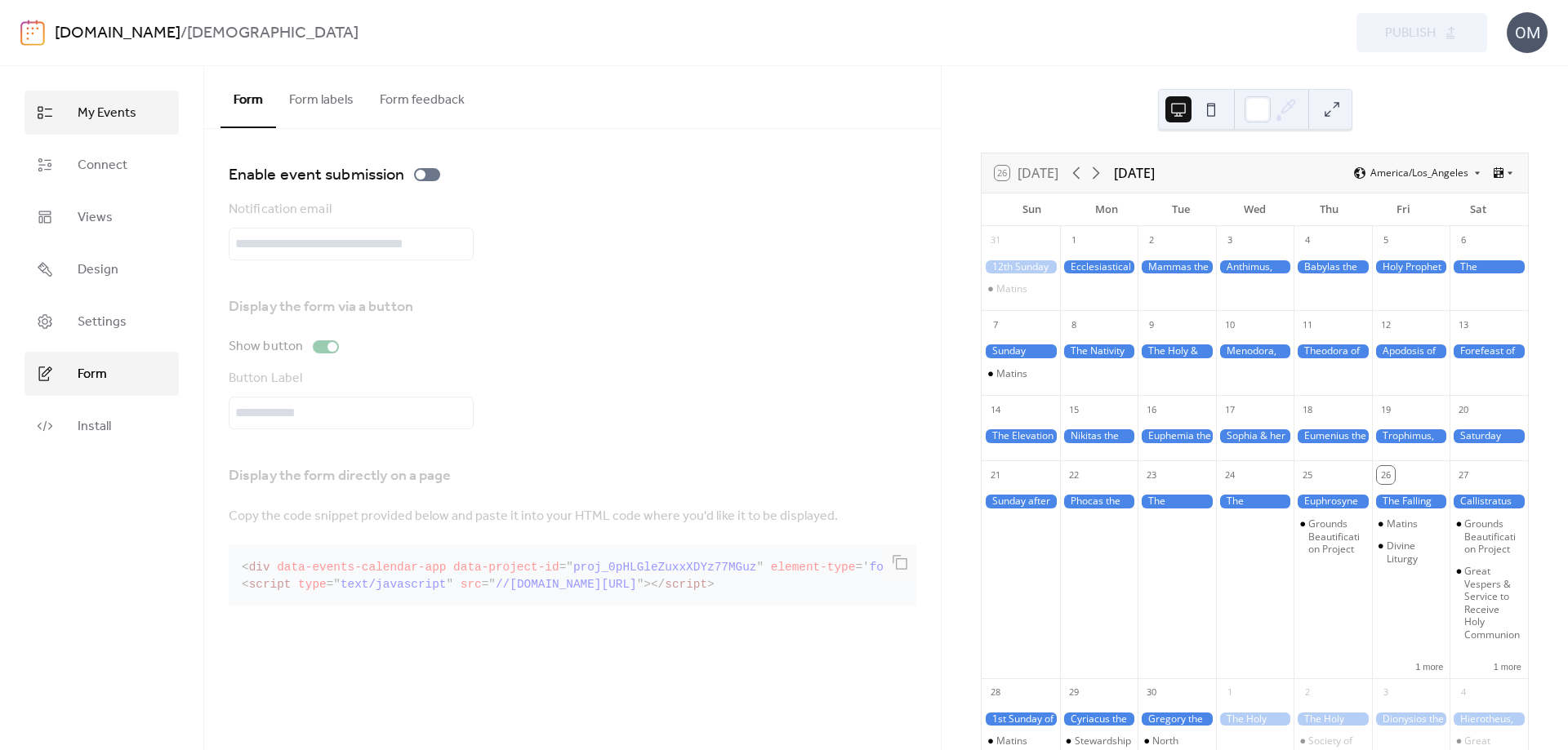
click at [99, 114] on span "My Events" at bounding box center [107, 113] width 59 height 19
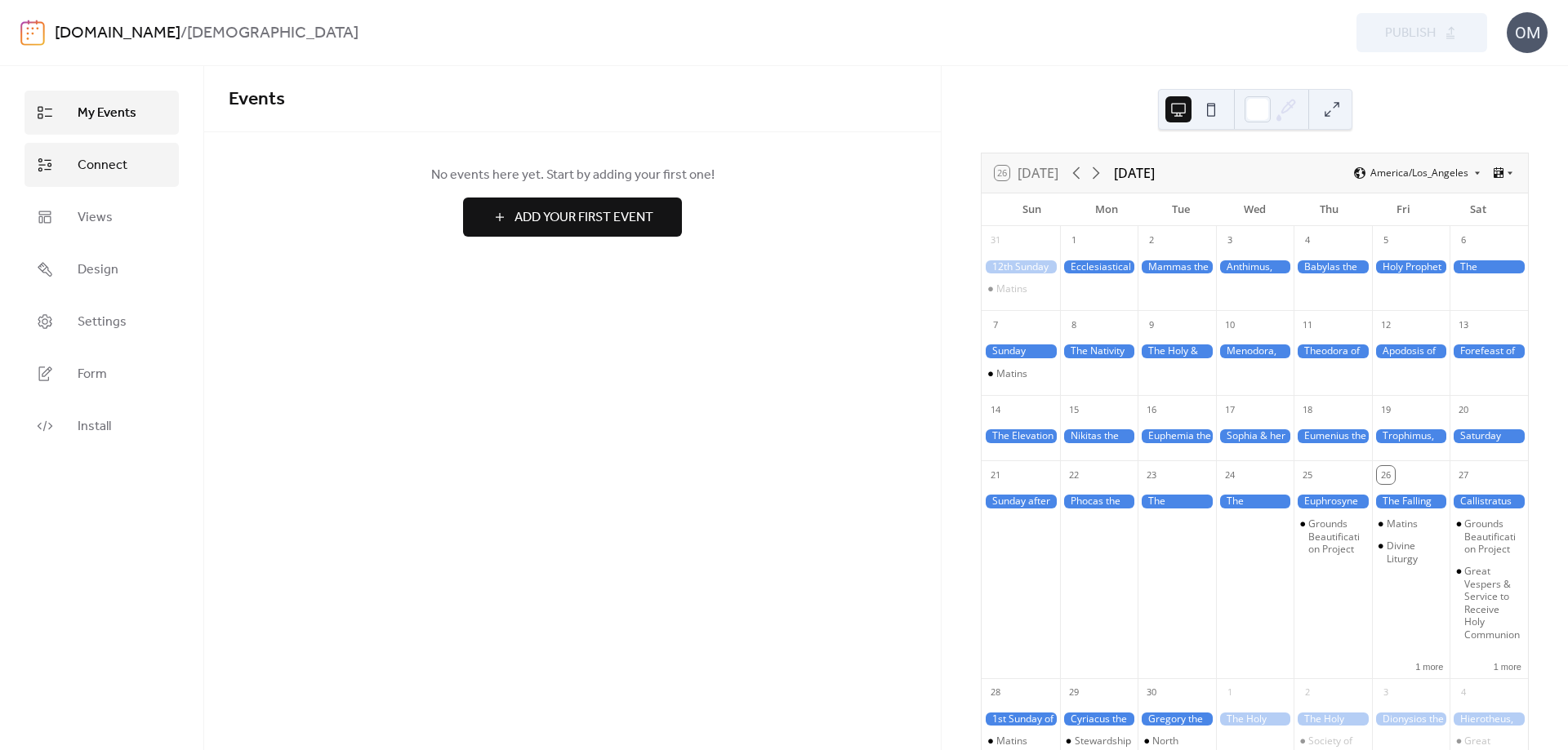
click at [97, 164] on span "Connect" at bounding box center [102, 165] width 50 height 19
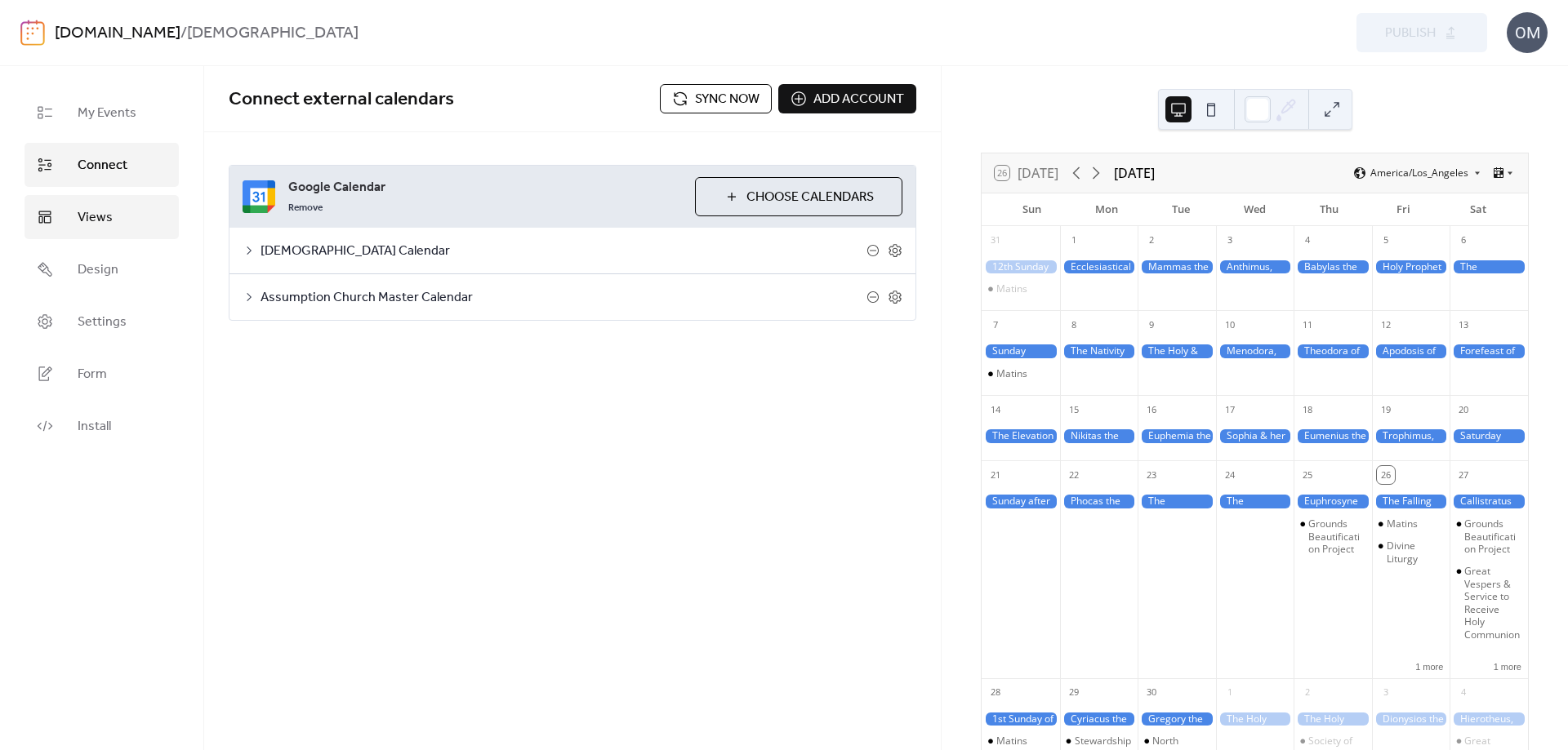
click at [98, 217] on span "Views" at bounding box center [95, 217] width 35 height 19
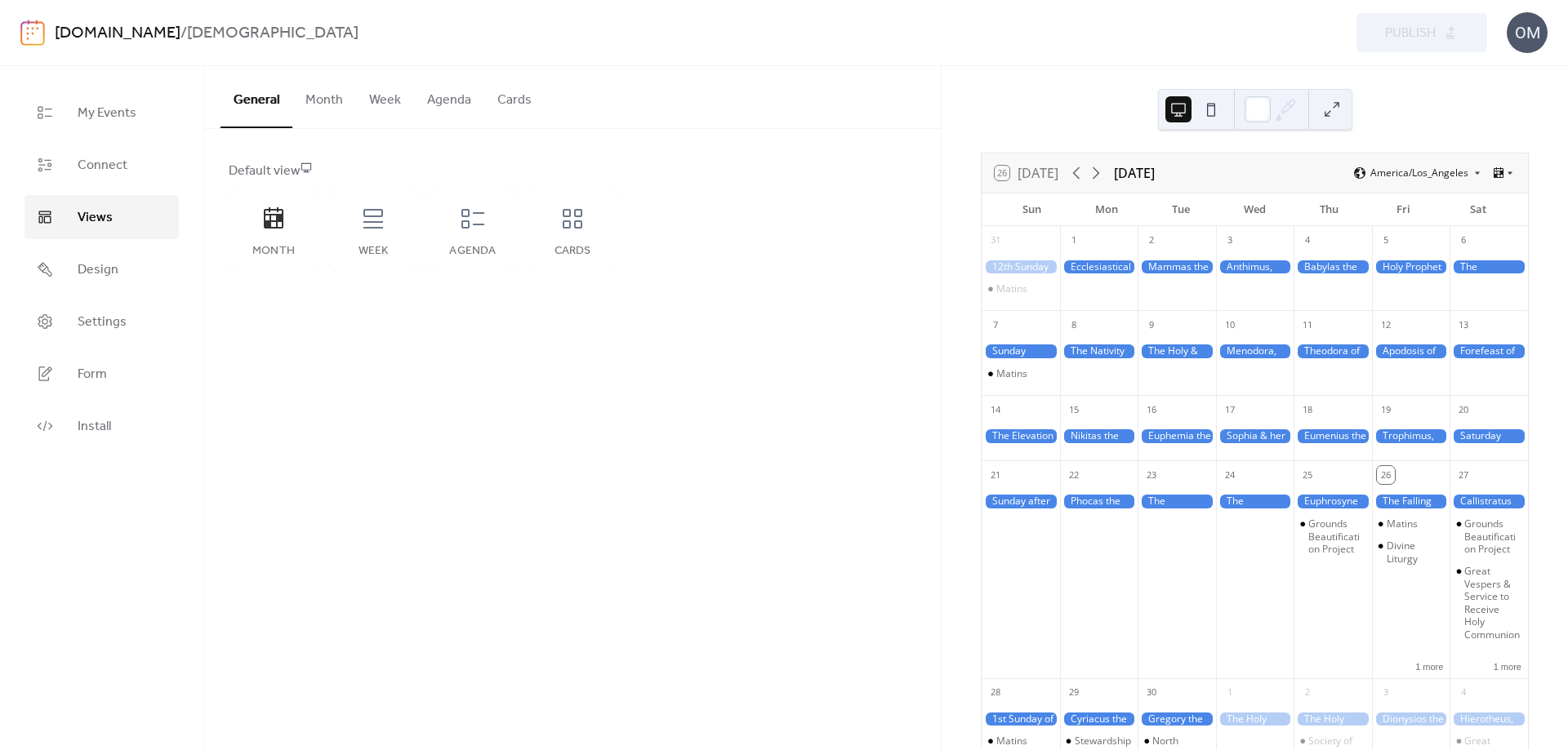
click at [98, 217] on span "Views" at bounding box center [95, 217] width 35 height 19
click at [113, 171] on span "Connect" at bounding box center [102, 165] width 50 height 19
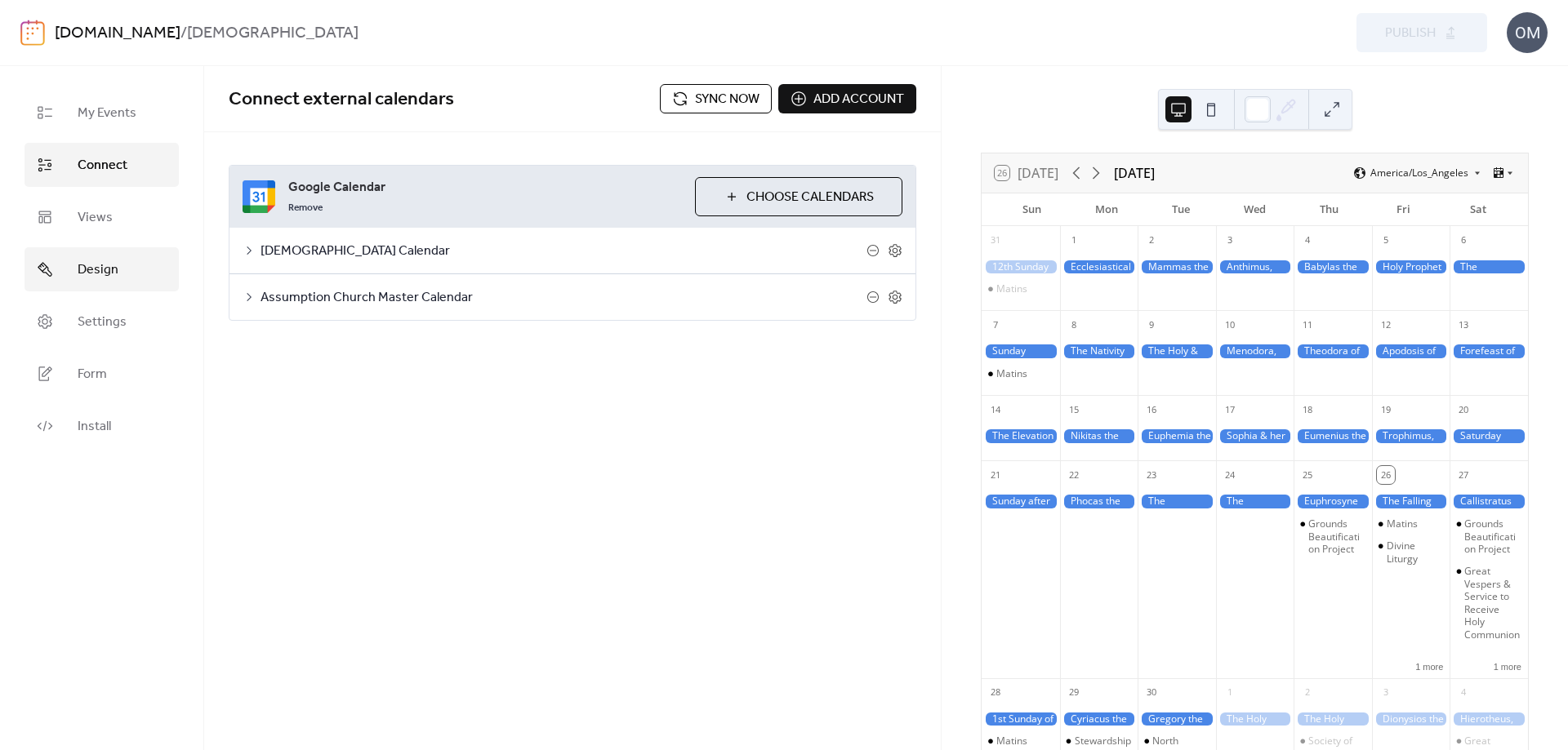
click at [101, 267] on span "Design" at bounding box center [97, 269] width 41 height 19
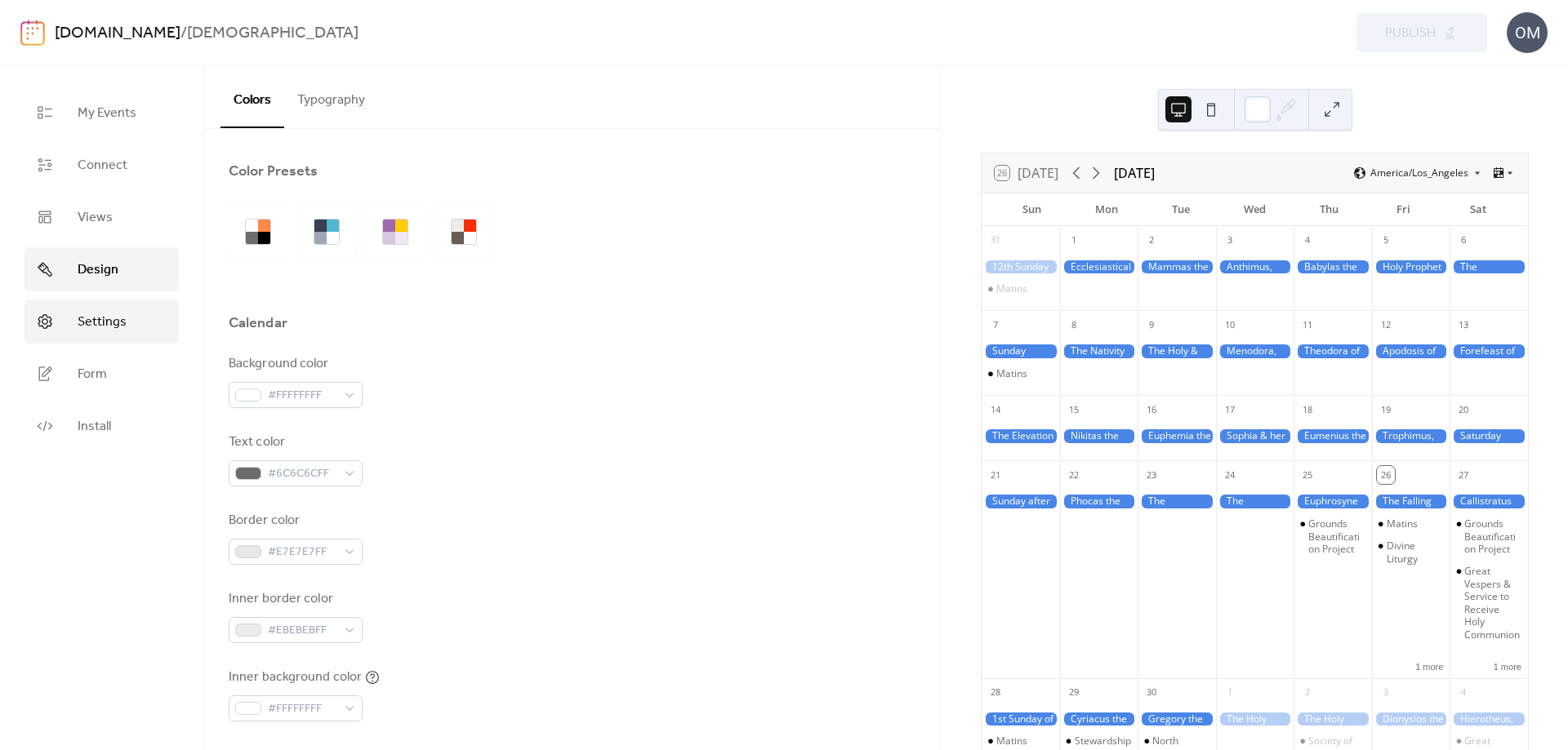
click at [117, 319] on span "Settings" at bounding box center [102, 322] width 49 height 19
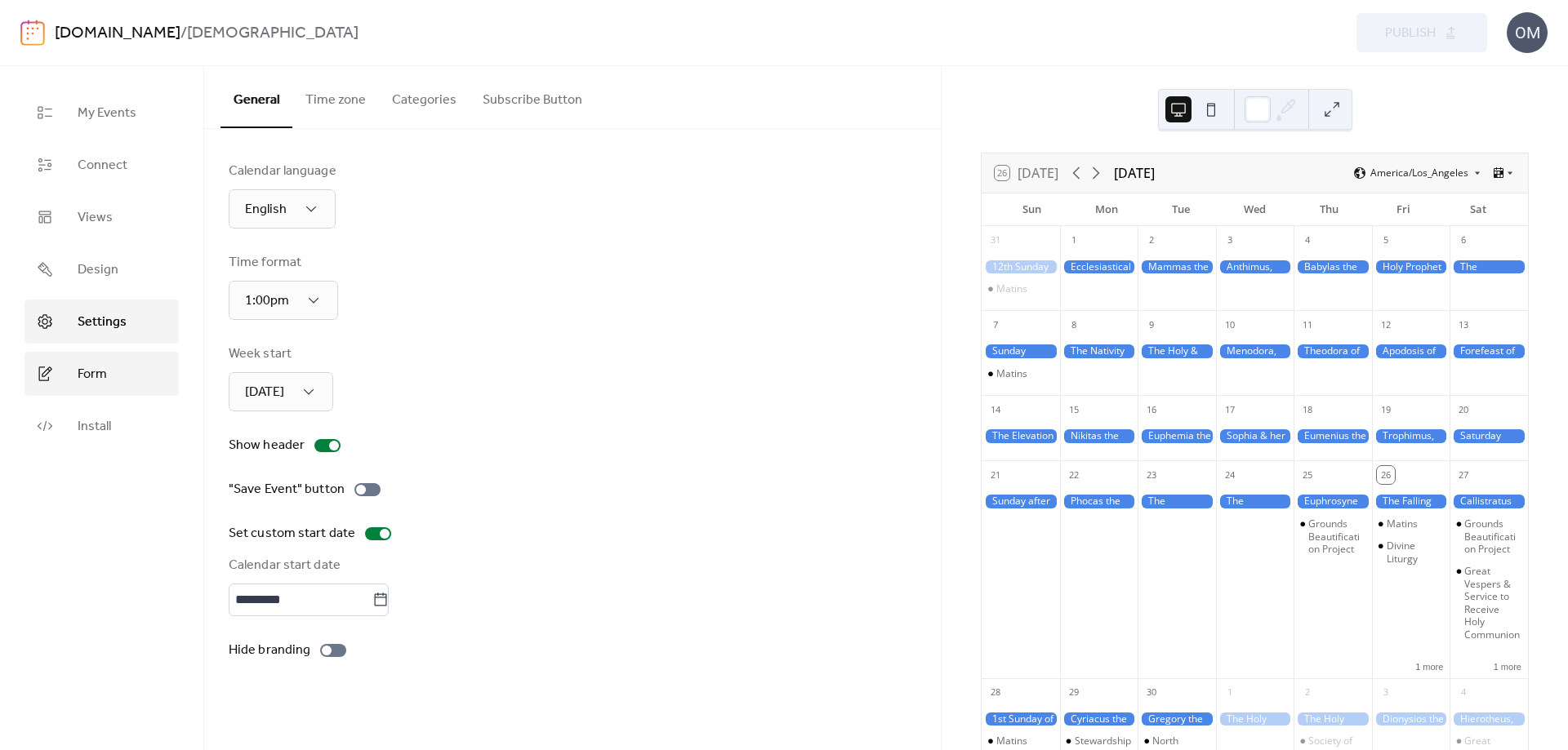
click at [87, 372] on span "Form" at bounding box center [91, 374] width 29 height 19
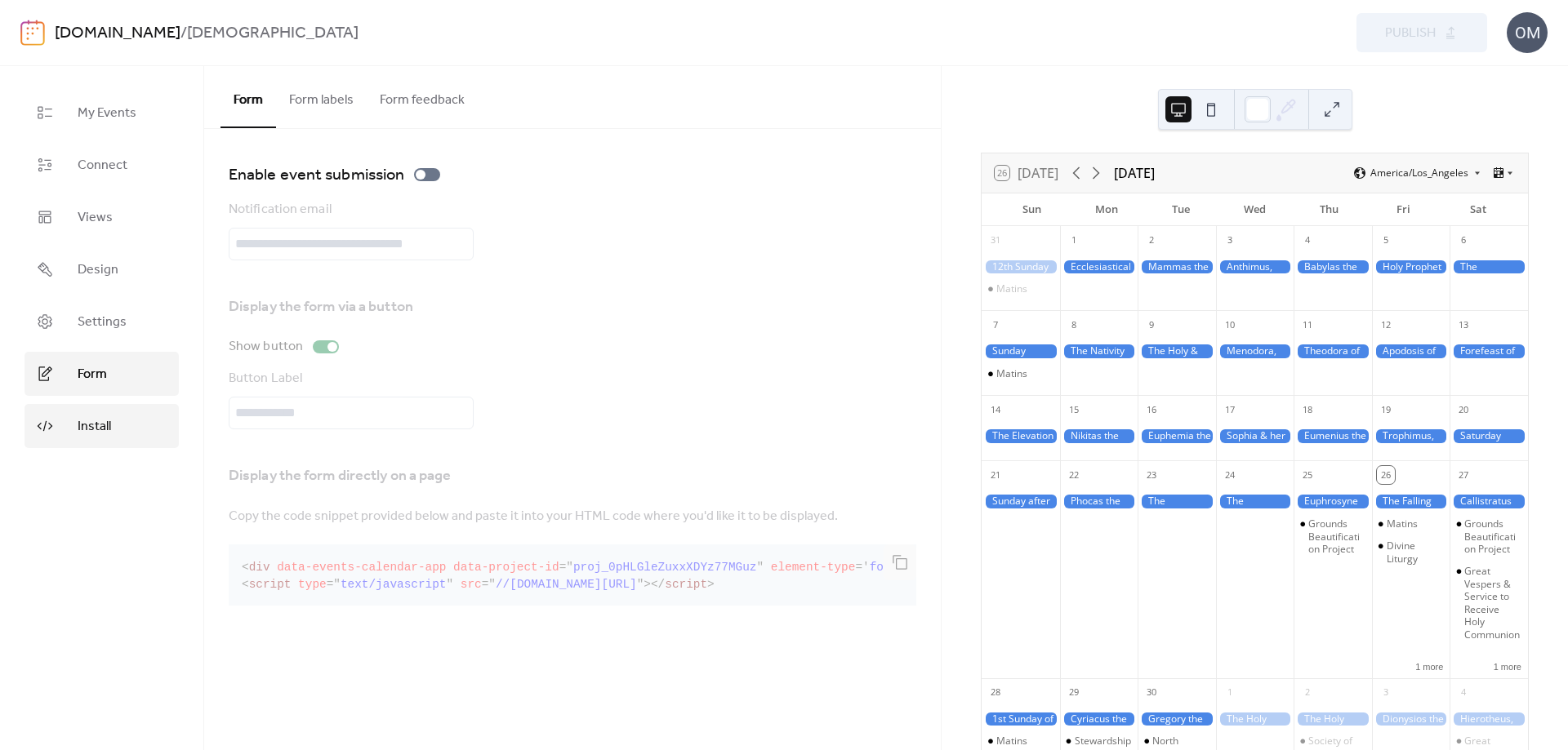
click at [91, 430] on span "Install" at bounding box center [94, 426] width 34 height 19
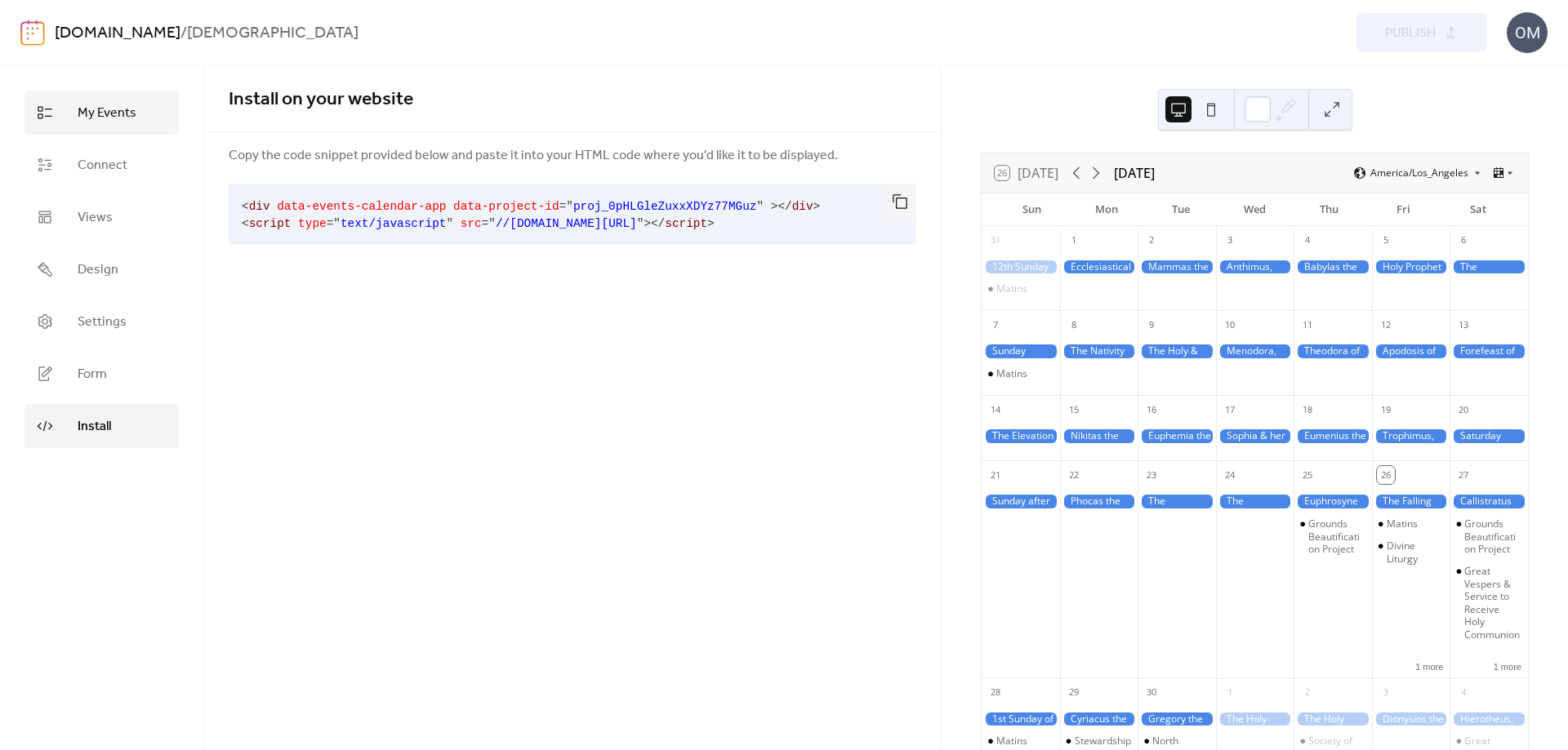
click at [84, 115] on span "My Events" at bounding box center [107, 113] width 59 height 19
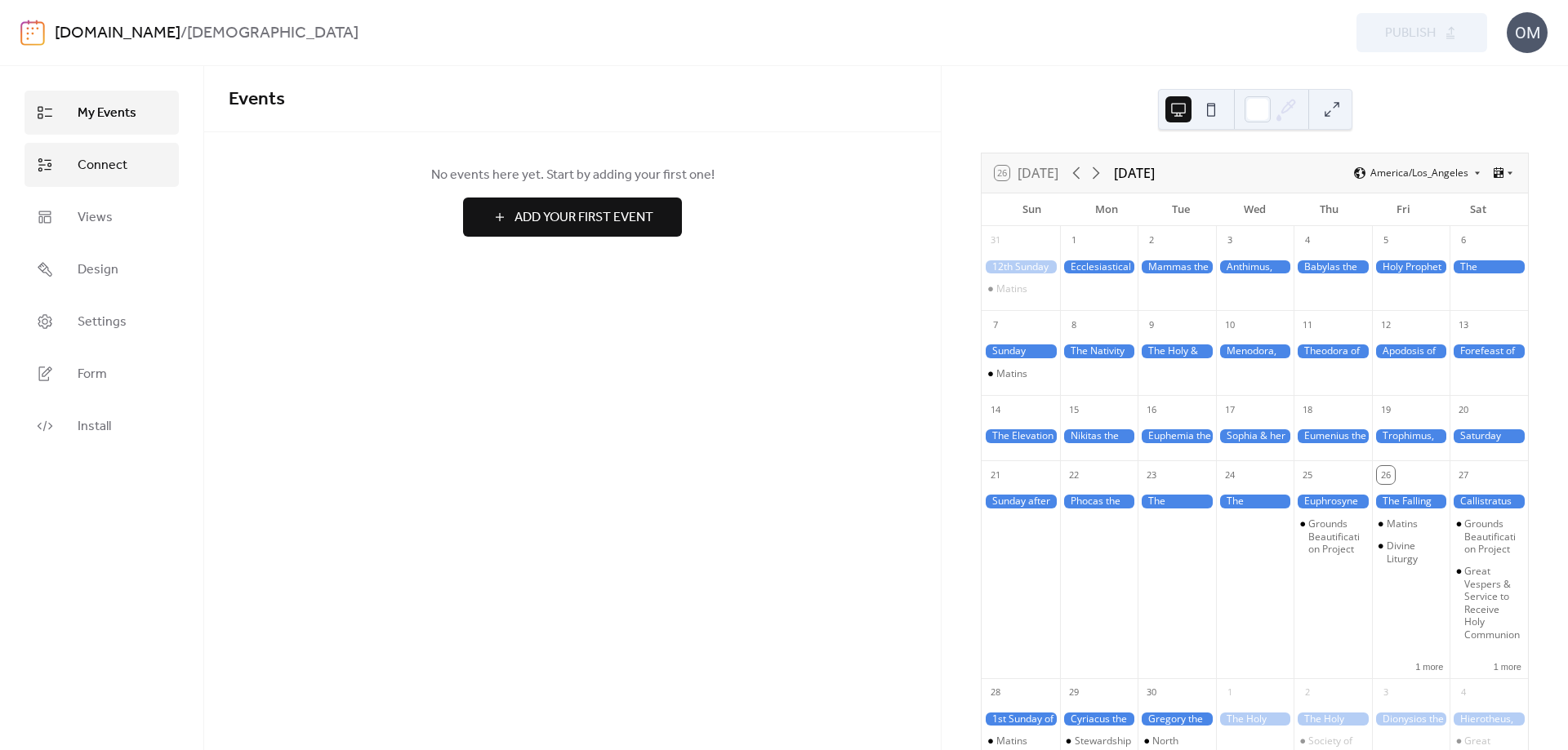
click at [107, 161] on span "Connect" at bounding box center [102, 165] width 50 height 19
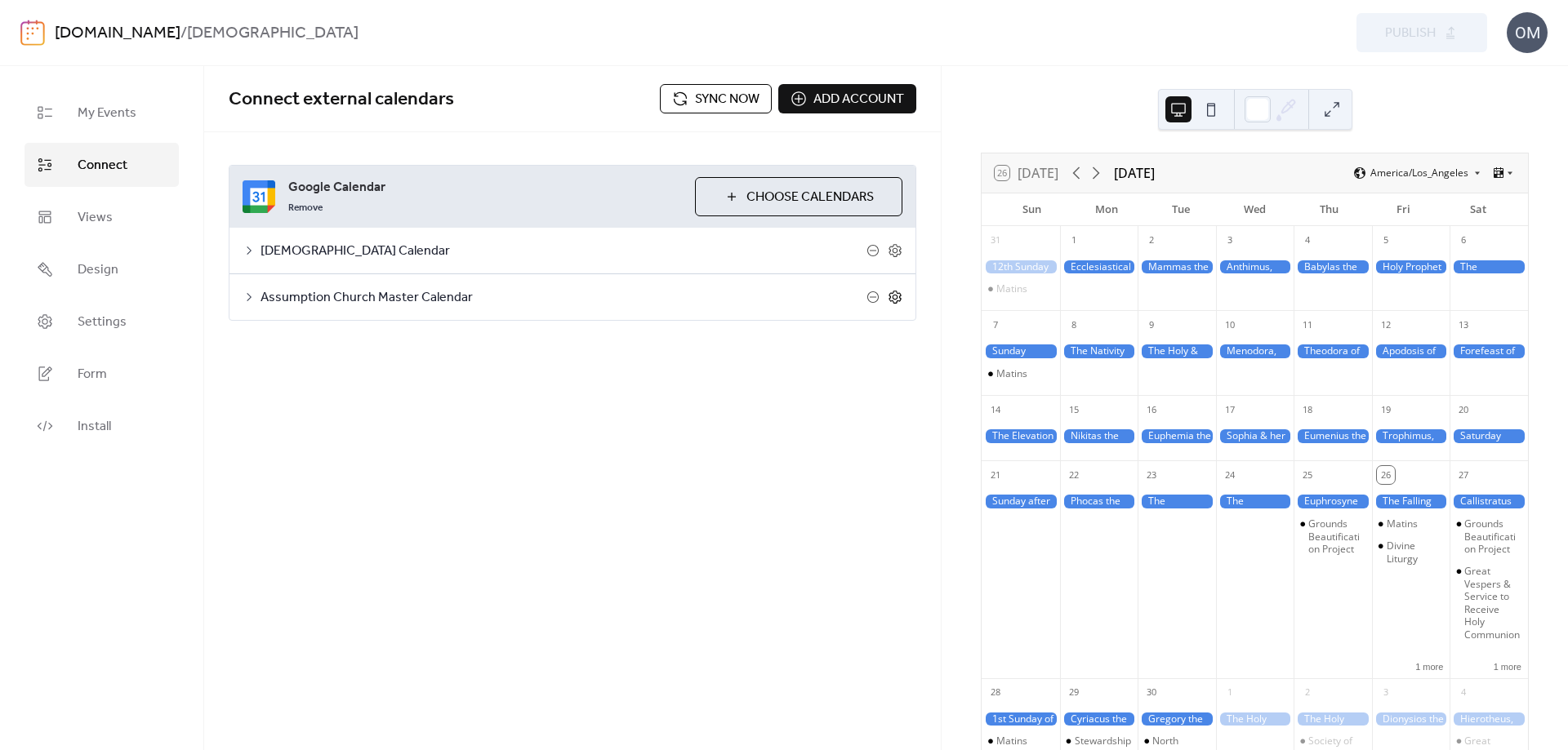
click at [892, 298] on icon at bounding box center [896, 297] width 15 height 15
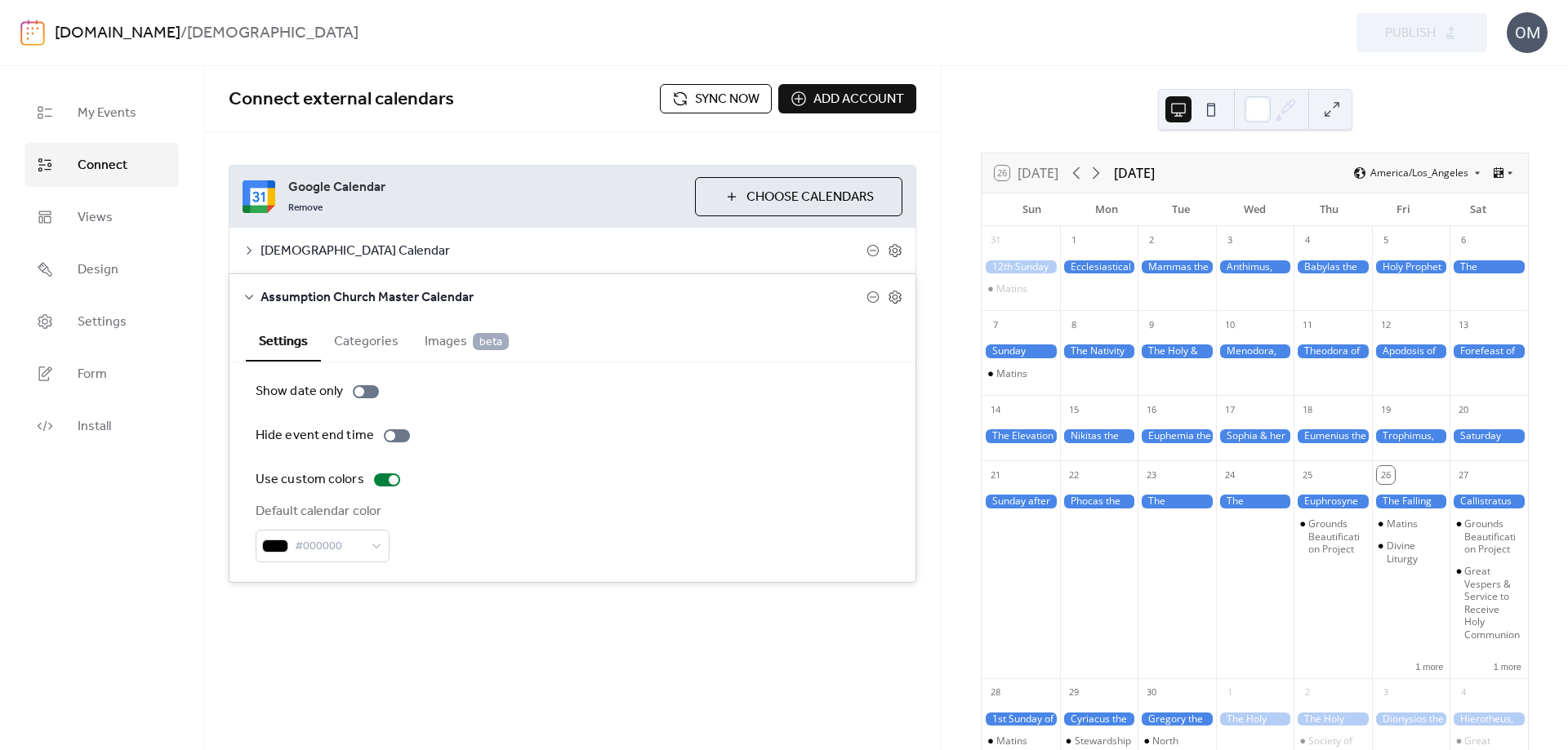
click at [373, 345] on button "Categories" at bounding box center [366, 340] width 91 height 40
